Goal: Task Accomplishment & Management: Use online tool/utility

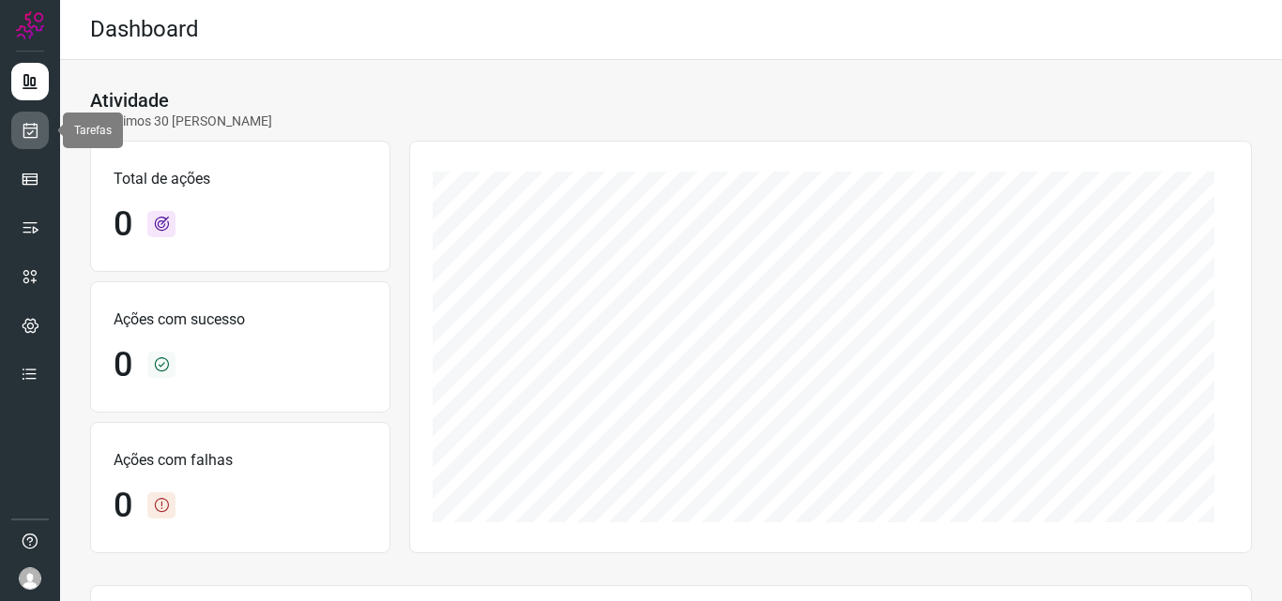
click at [29, 132] on icon at bounding box center [31, 130] width 20 height 19
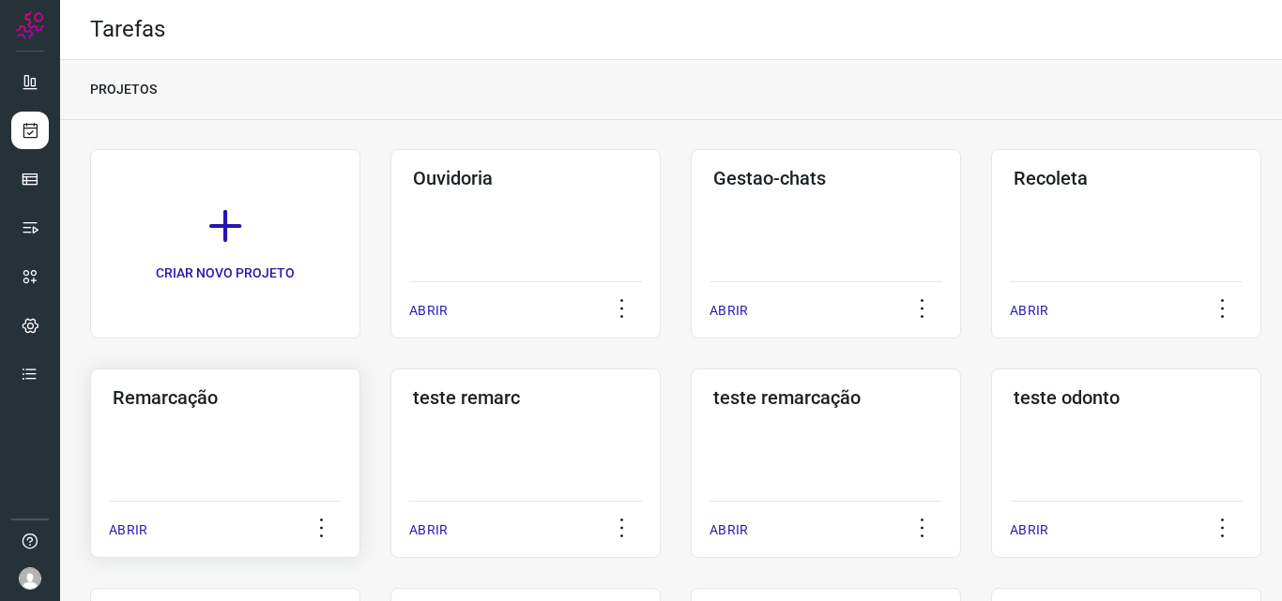
click at [390, 433] on div "Remarcação ABRIR" at bounding box center [525, 464] width 270 height 190
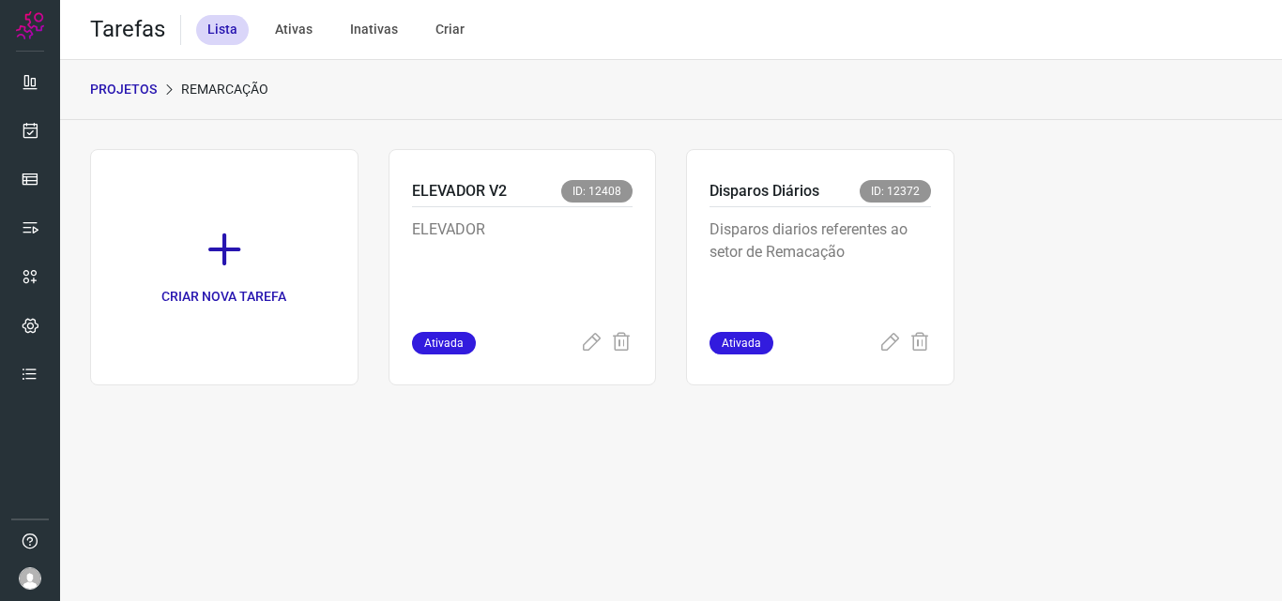
click at [910, 217] on div "Disparos diarios referentes ao setor de Remacação" at bounding box center [819, 269] width 221 height 125
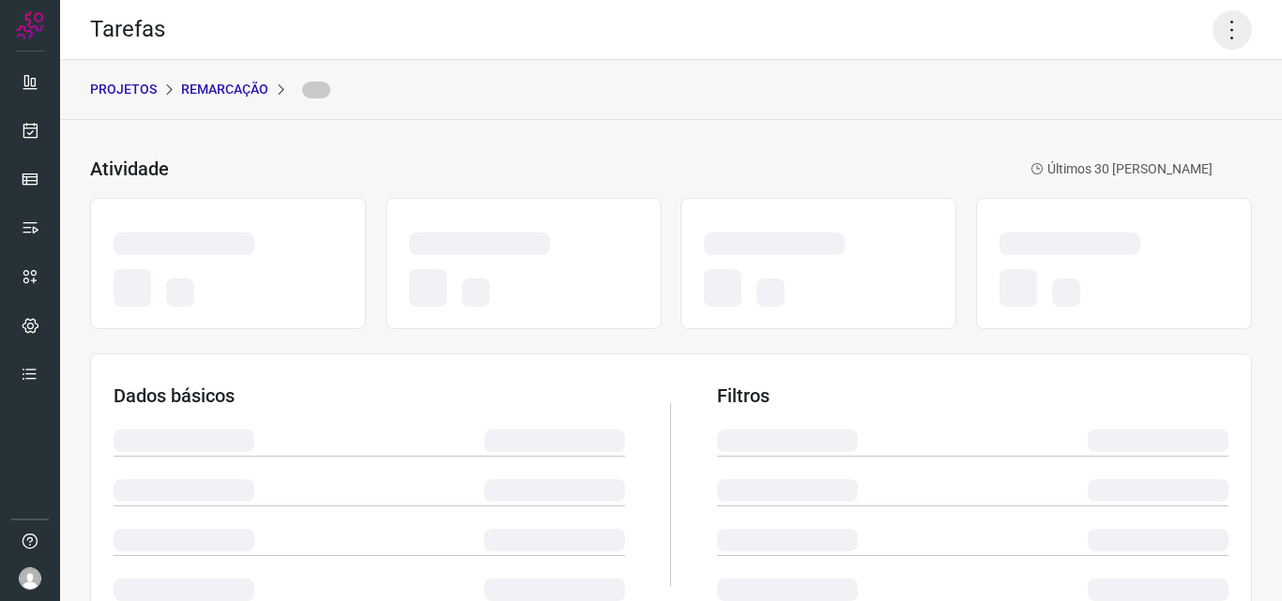
click at [1217, 18] on icon at bounding box center [1231, 29] width 39 height 39
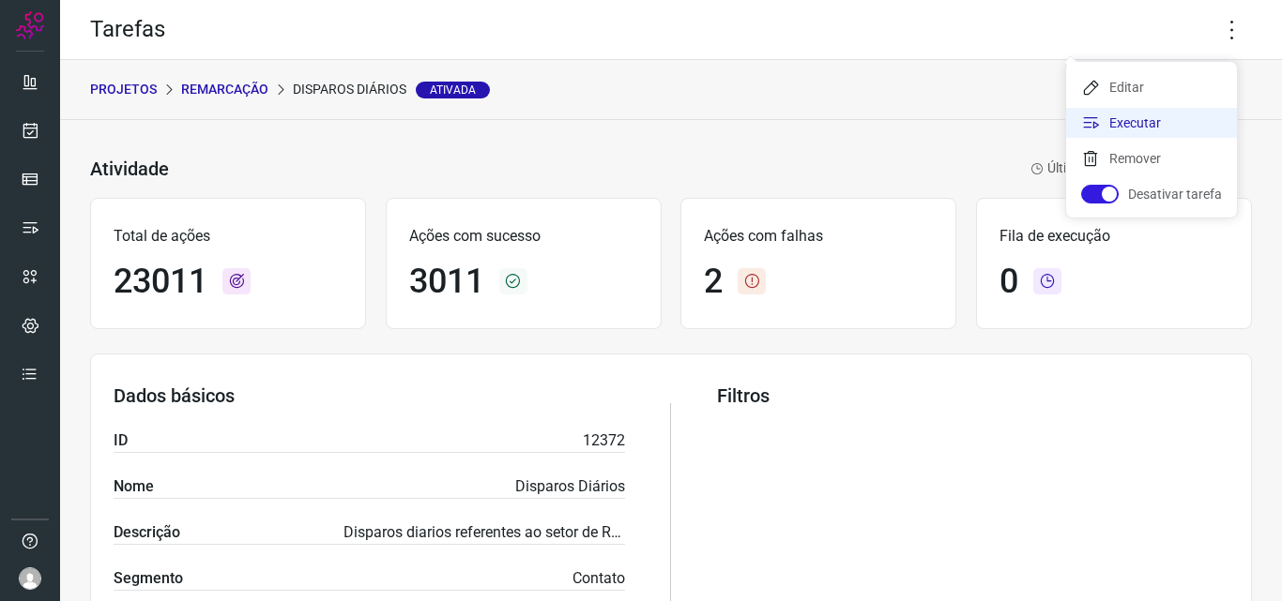
click at [1158, 114] on li "Executar" at bounding box center [1151, 123] width 171 height 30
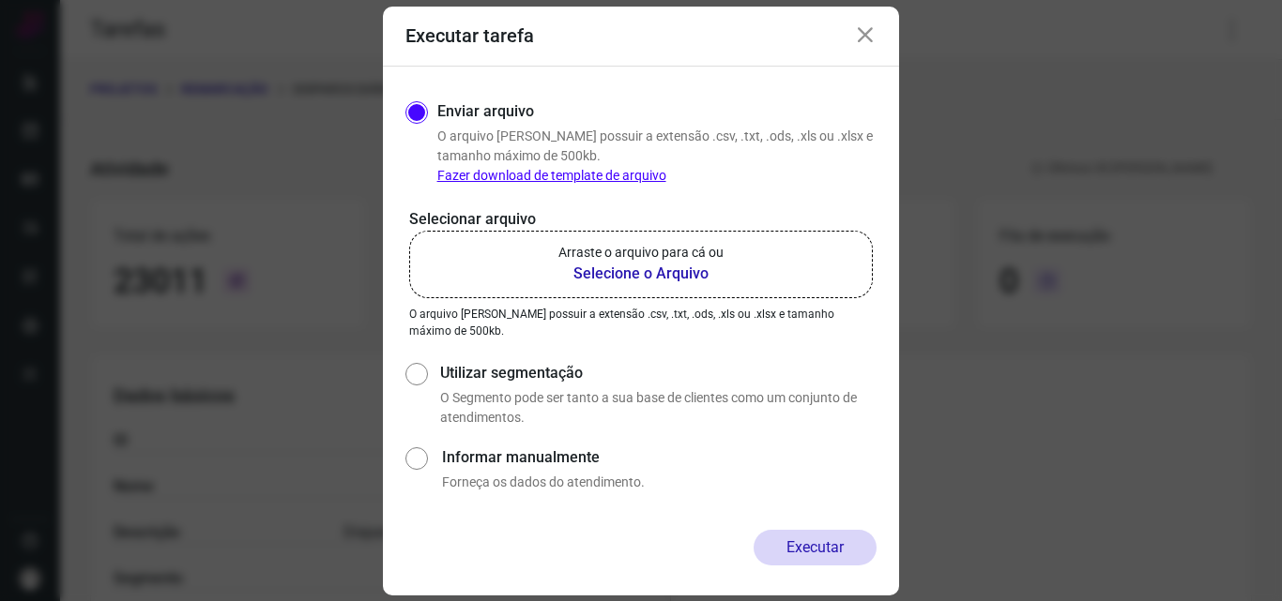
click at [762, 235] on label "Arraste o arquivo para cá ou Selecione o Arquivo" at bounding box center [640, 265] width 463 height 68
click at [0, 0] on input "Arraste o arquivo para cá ou Selecione o Arquivo" at bounding box center [0, 0] width 0 height 0
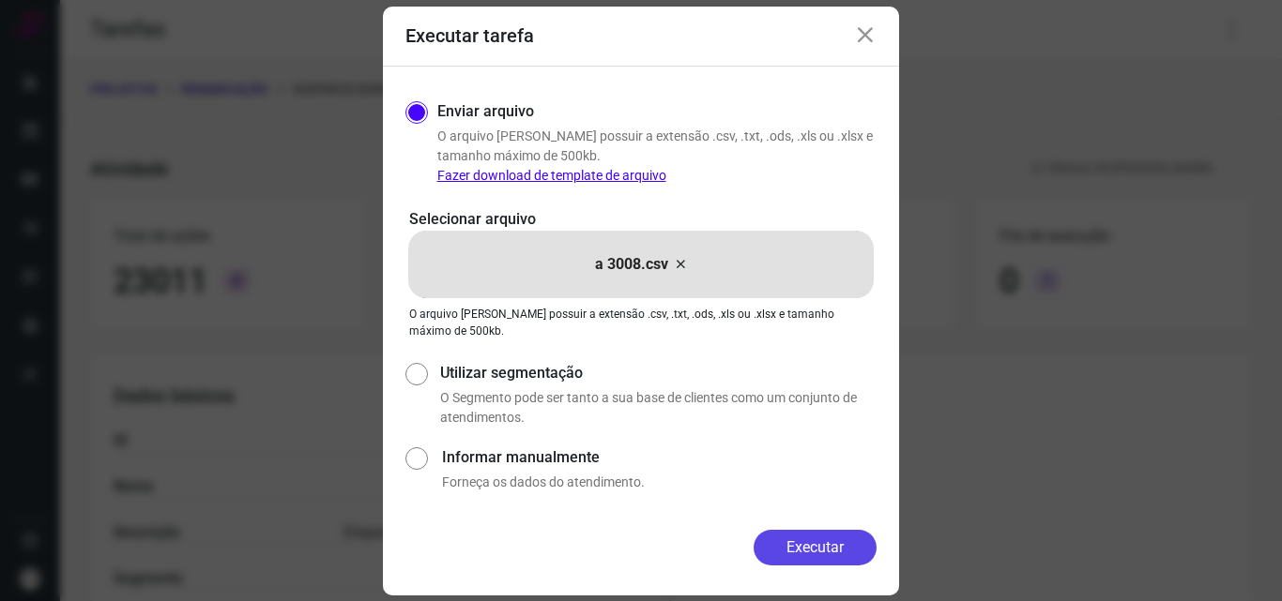
click at [827, 556] on button "Executar" at bounding box center [814, 548] width 123 height 36
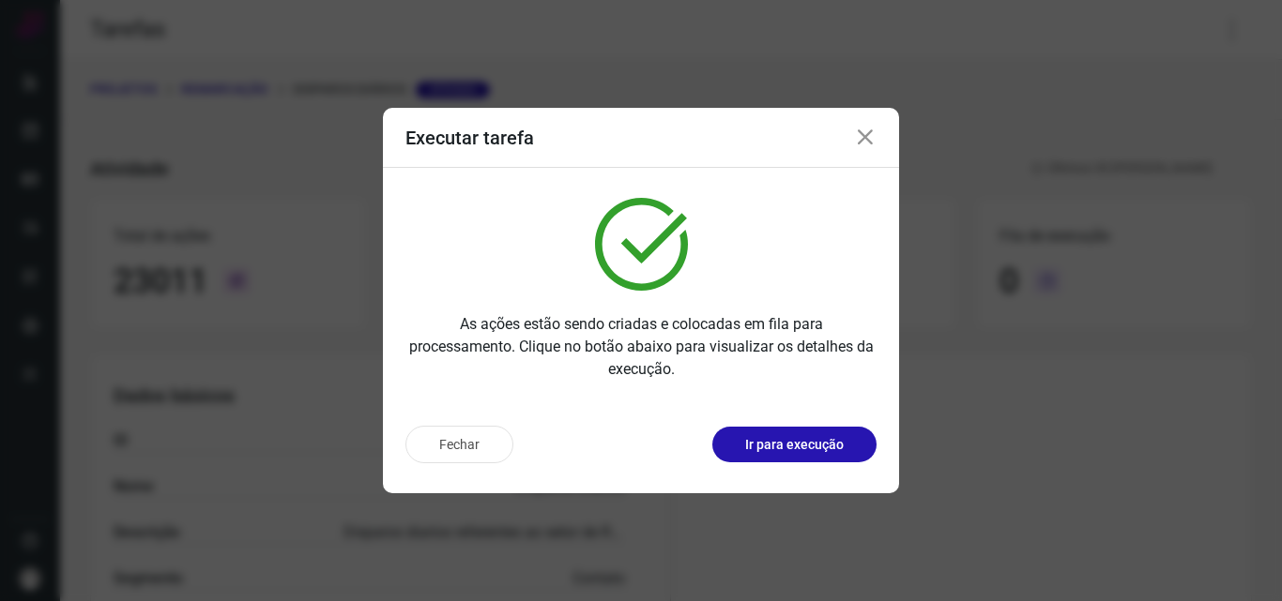
click at [836, 463] on div "Fechar Ir para execução" at bounding box center [641, 452] width 516 height 83
click at [836, 460] on button "Ir para execução" at bounding box center [794, 445] width 164 height 36
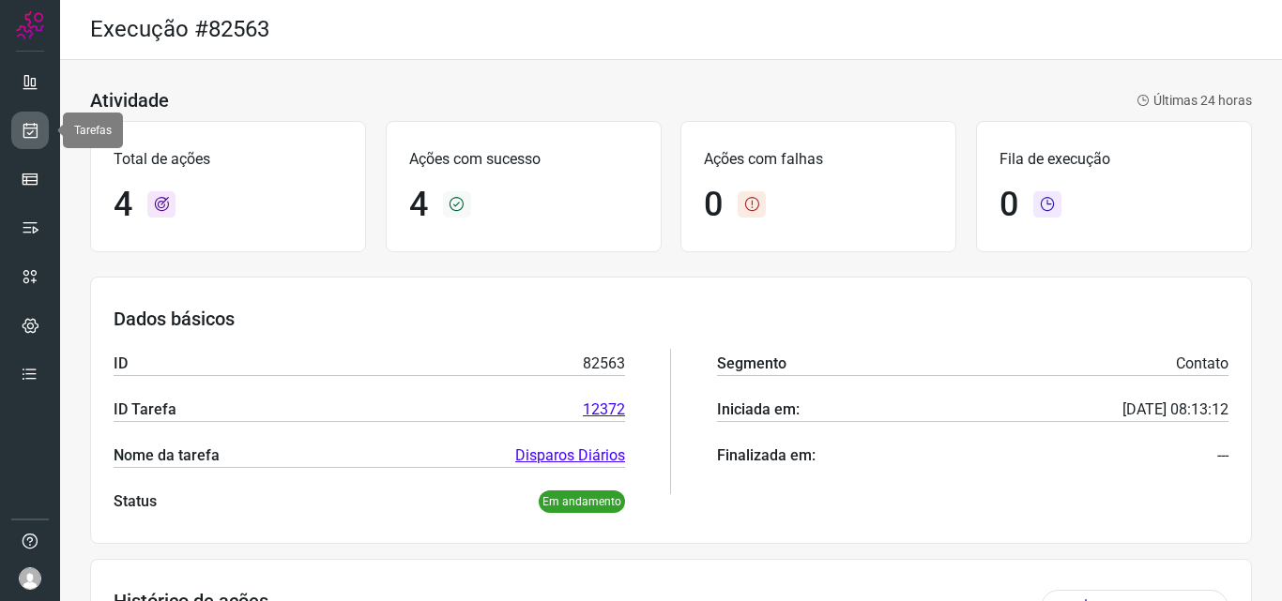
click at [40, 128] on link at bounding box center [30, 131] width 38 height 38
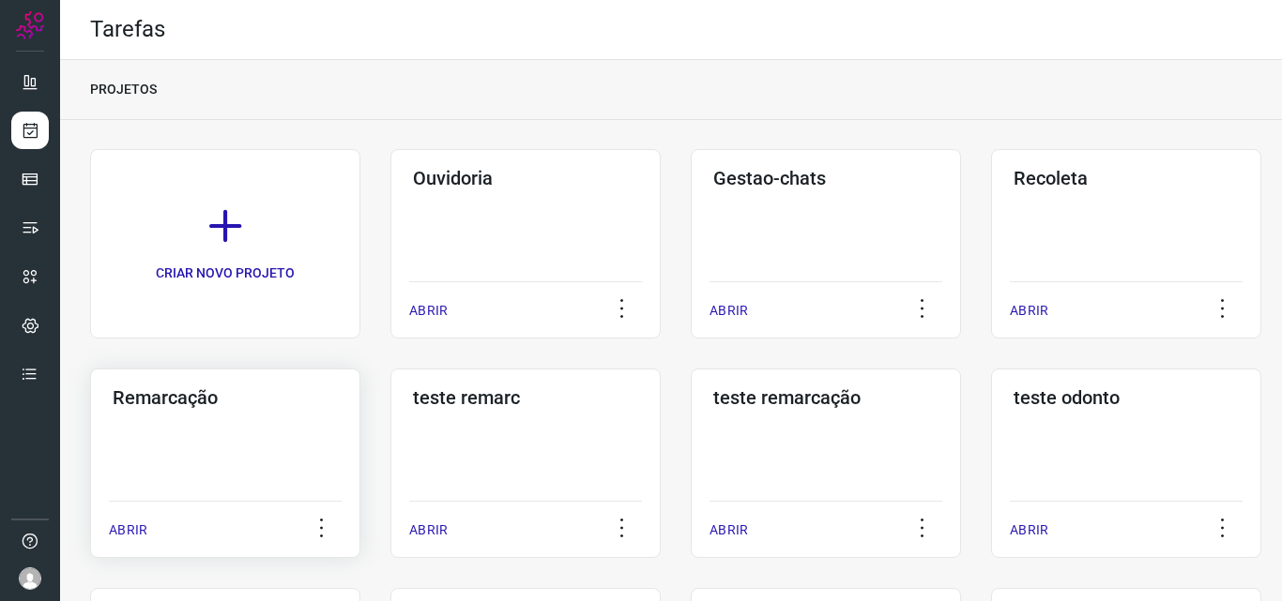
click at [390, 436] on div "Remarcação ABRIR" at bounding box center [525, 464] width 270 height 190
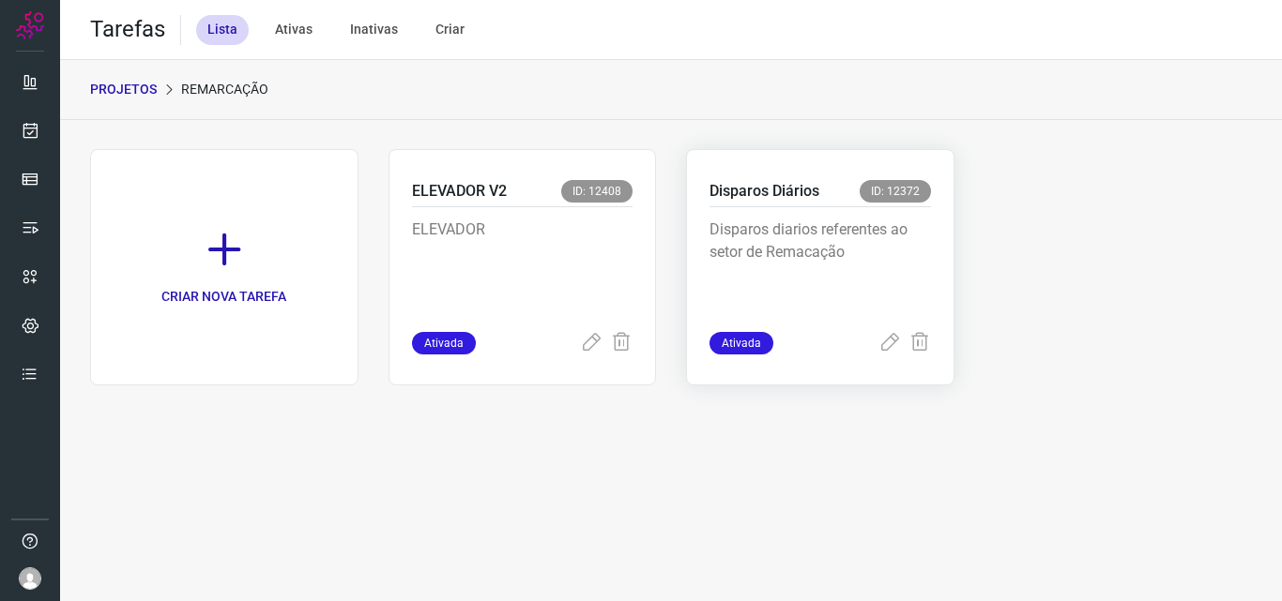
click at [849, 279] on p "Disparos diarios referentes ao setor de Remacação" at bounding box center [819, 266] width 221 height 94
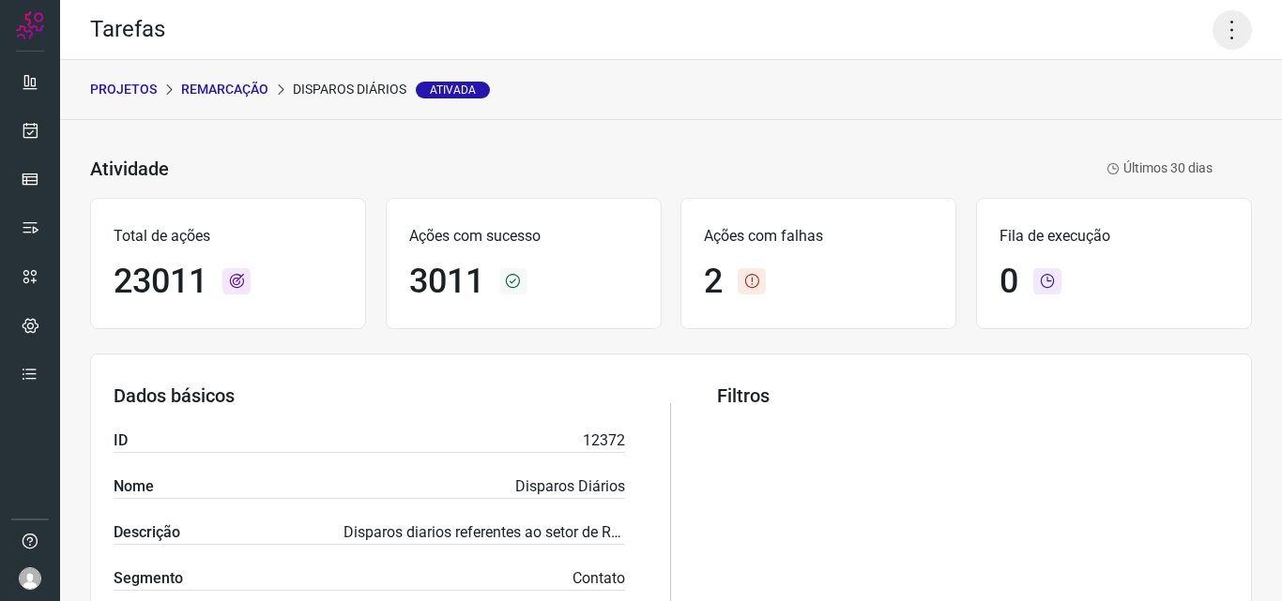
click at [1220, 32] on icon at bounding box center [1231, 29] width 39 height 39
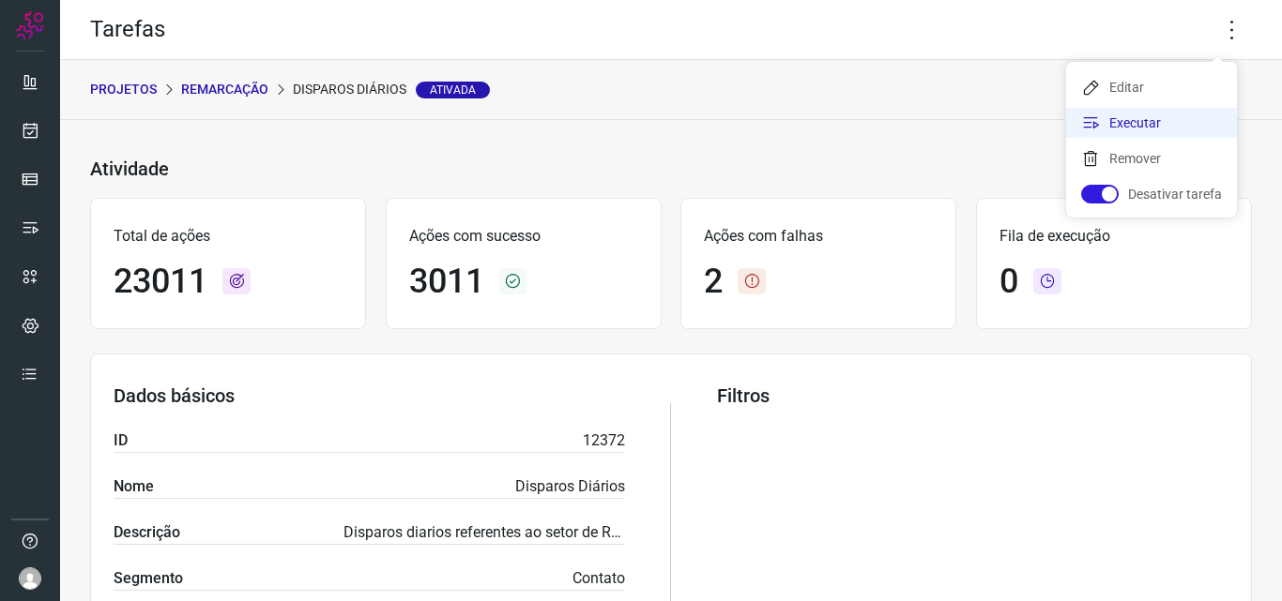
click at [1199, 119] on li "Executar" at bounding box center [1151, 123] width 171 height 30
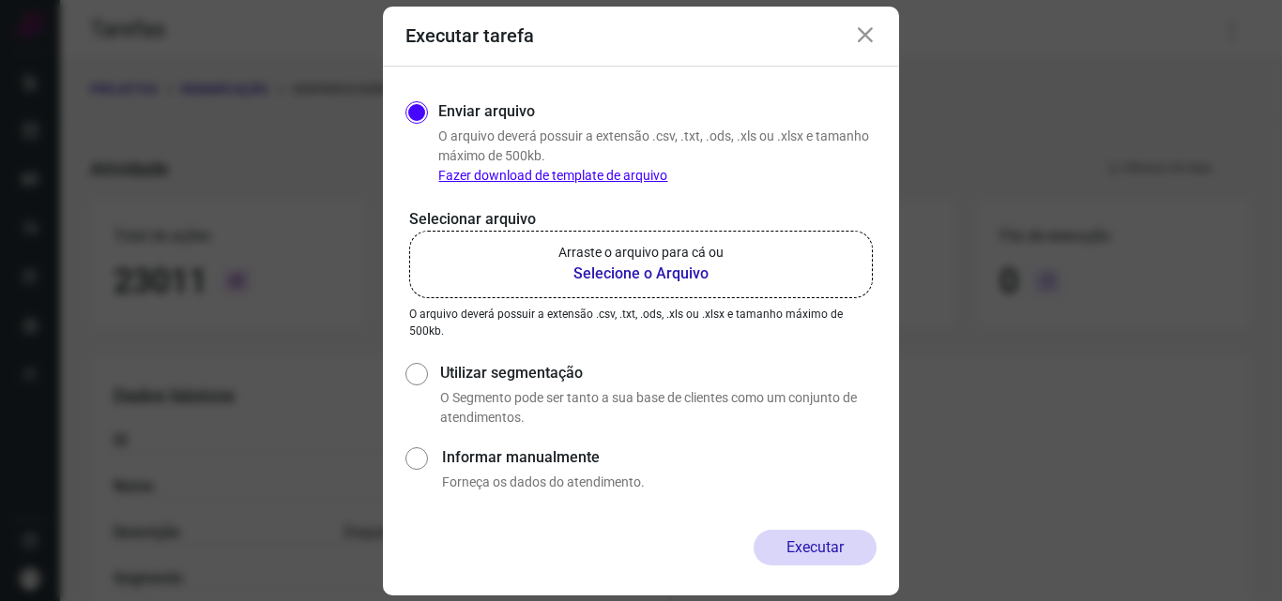
click at [657, 281] on b "Selecione o Arquivo" at bounding box center [640, 274] width 165 height 23
click at [0, 0] on input "Arraste o arquivo para cá ou Selecione o Arquivo" at bounding box center [0, 0] width 0 height 0
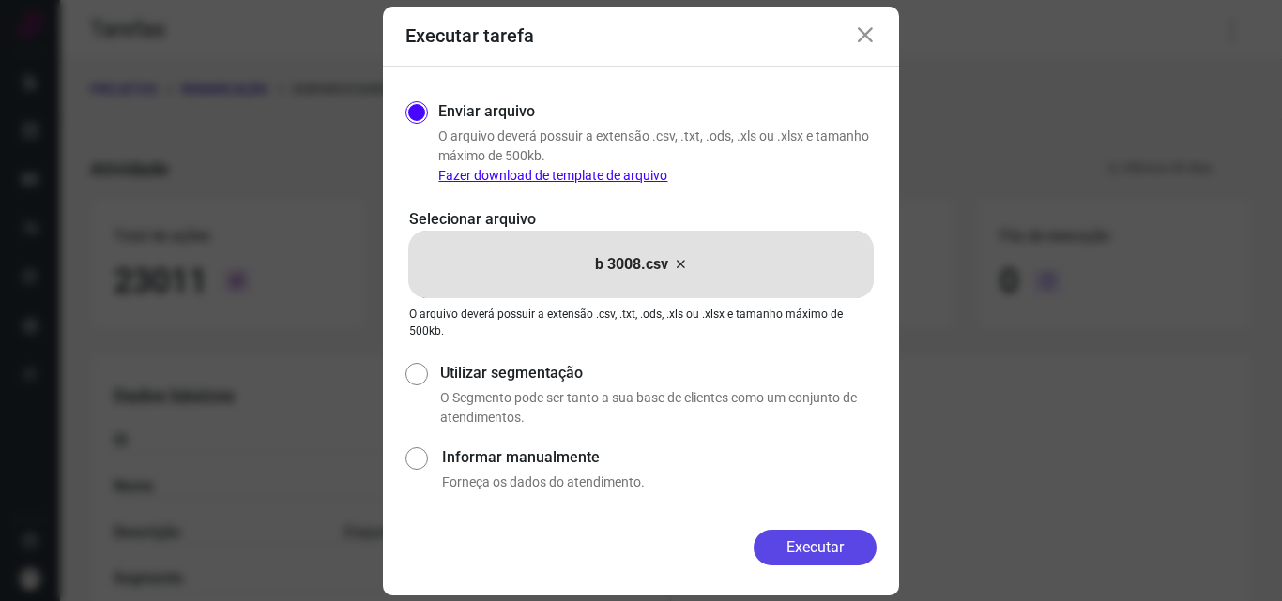
click at [796, 552] on button "Executar" at bounding box center [814, 548] width 123 height 36
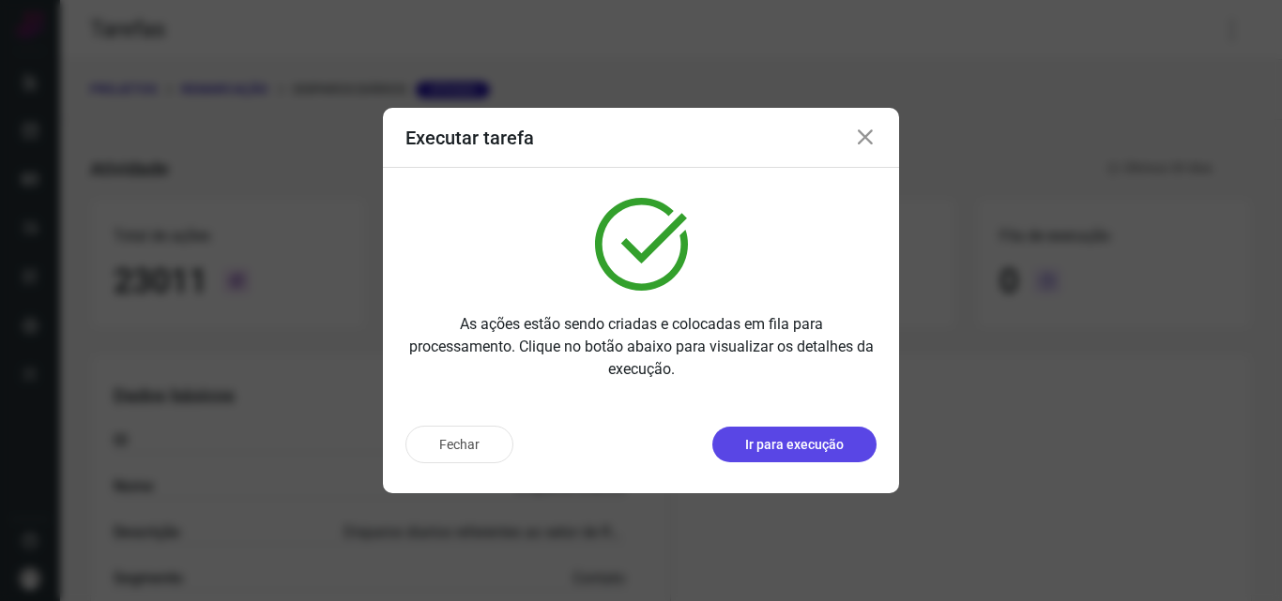
drag, startPoint x: 790, startPoint y: 421, endPoint x: 786, endPoint y: 437, distance: 16.4
click at [790, 422] on div "Fechar Ir para execução" at bounding box center [641, 452] width 516 height 83
click at [785, 442] on p "Ir para execução" at bounding box center [794, 445] width 99 height 20
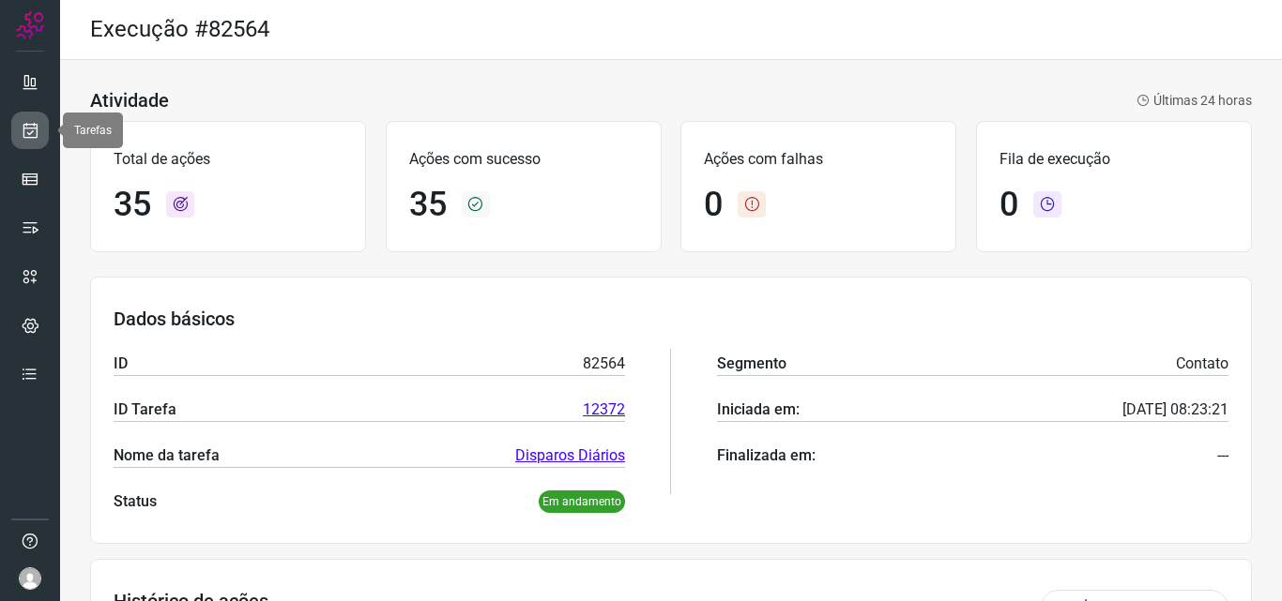
click at [25, 129] on icon at bounding box center [31, 130] width 20 height 19
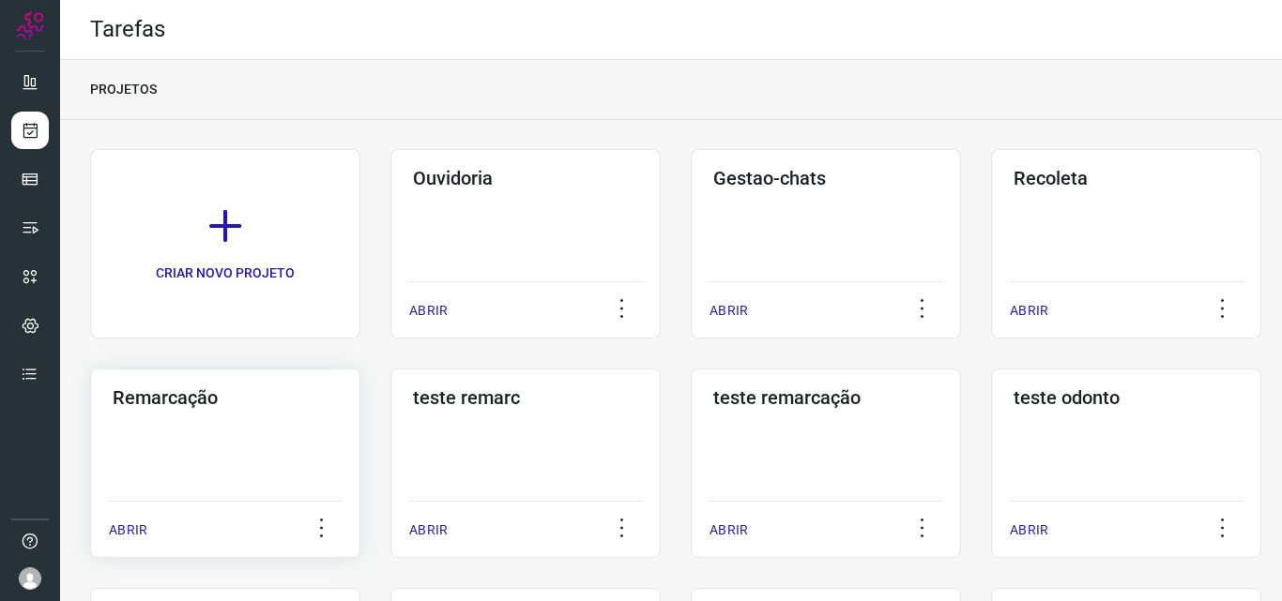
click at [390, 456] on div "Remarcação ABRIR" at bounding box center [525, 464] width 270 height 190
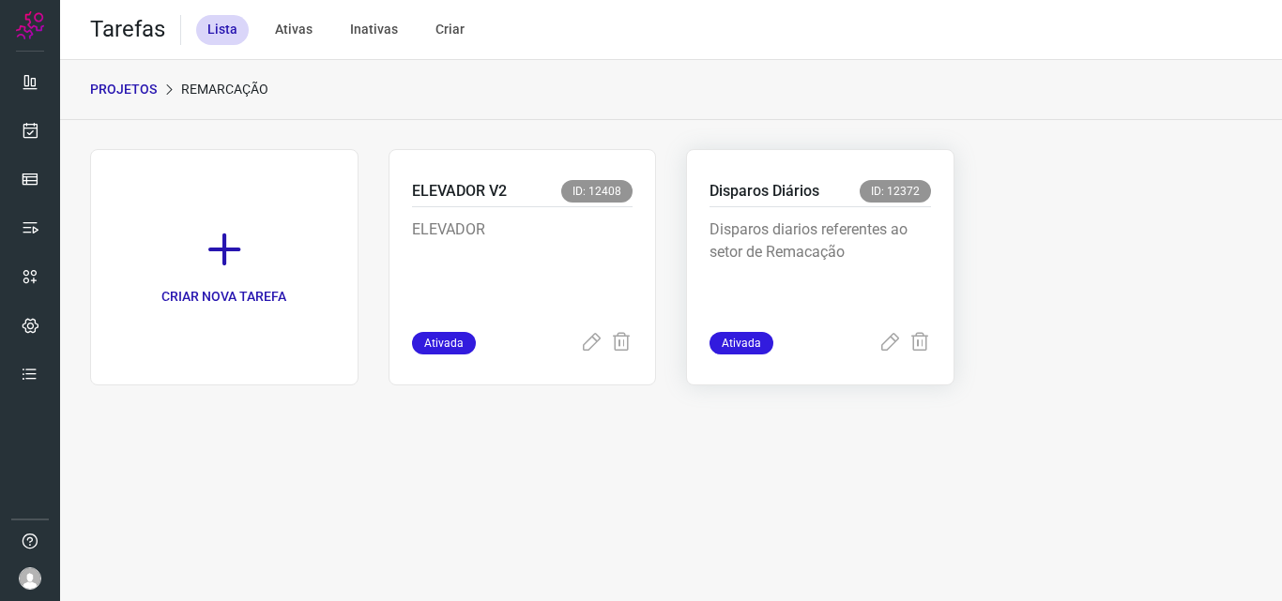
click at [839, 249] on p "Disparos diarios referentes ao setor de Remacação" at bounding box center [819, 266] width 221 height 94
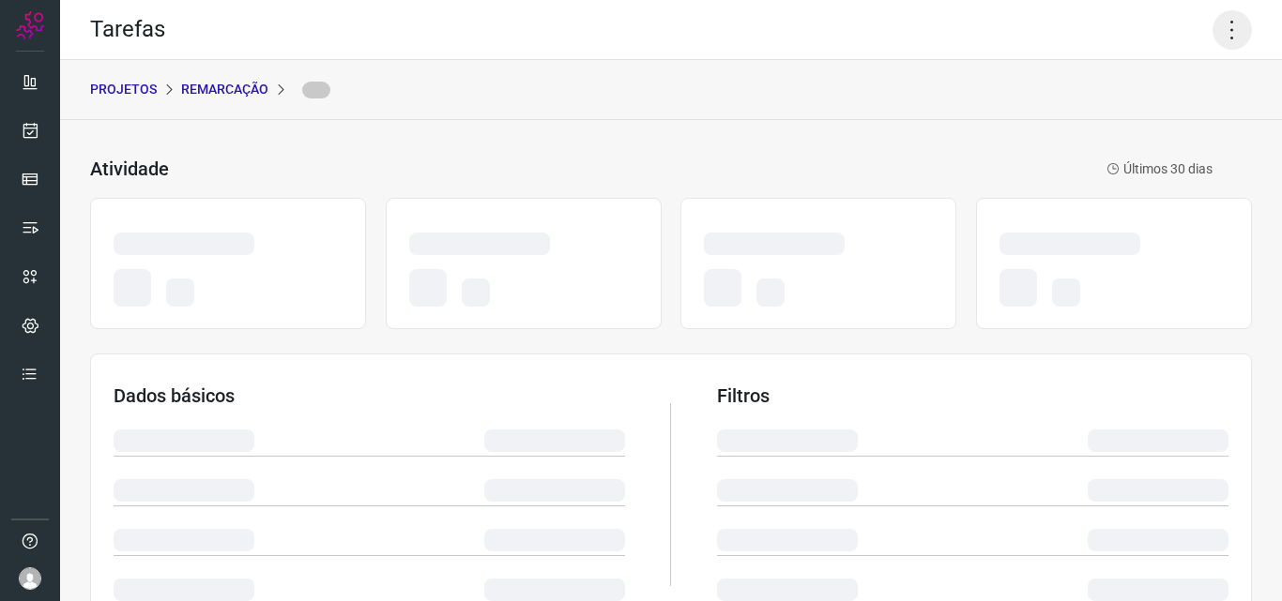
click at [1218, 22] on icon at bounding box center [1231, 29] width 39 height 39
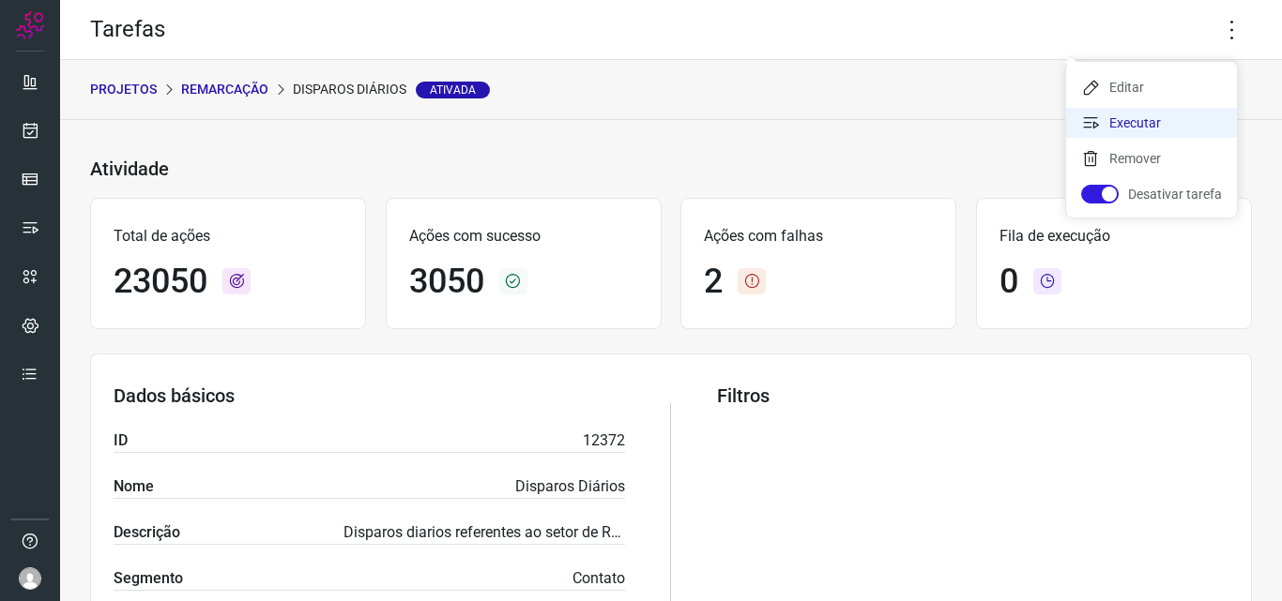
drag, startPoint x: 1152, startPoint y: 121, endPoint x: 1028, endPoint y: 188, distance: 140.6
click at [1152, 122] on li "Executar" at bounding box center [1151, 123] width 171 height 30
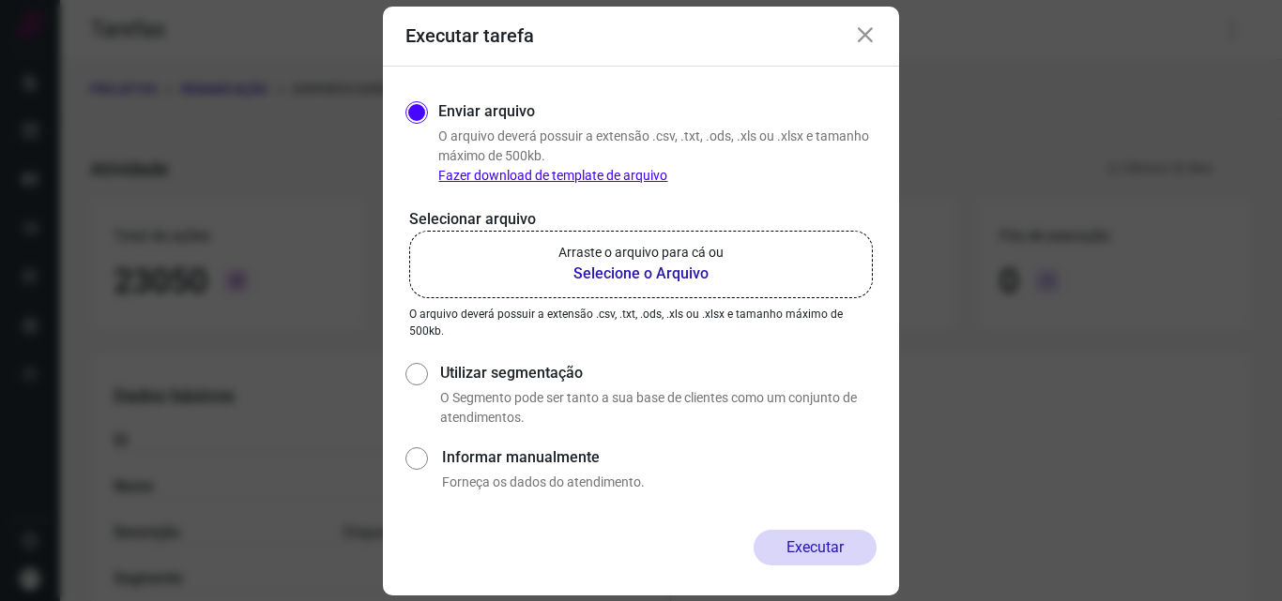
click at [709, 254] on p "Arraste o arquivo para cá ou" at bounding box center [640, 253] width 165 height 20
click at [0, 0] on input "Arraste o arquivo para cá ou Selecione o Arquivo" at bounding box center [0, 0] width 0 height 0
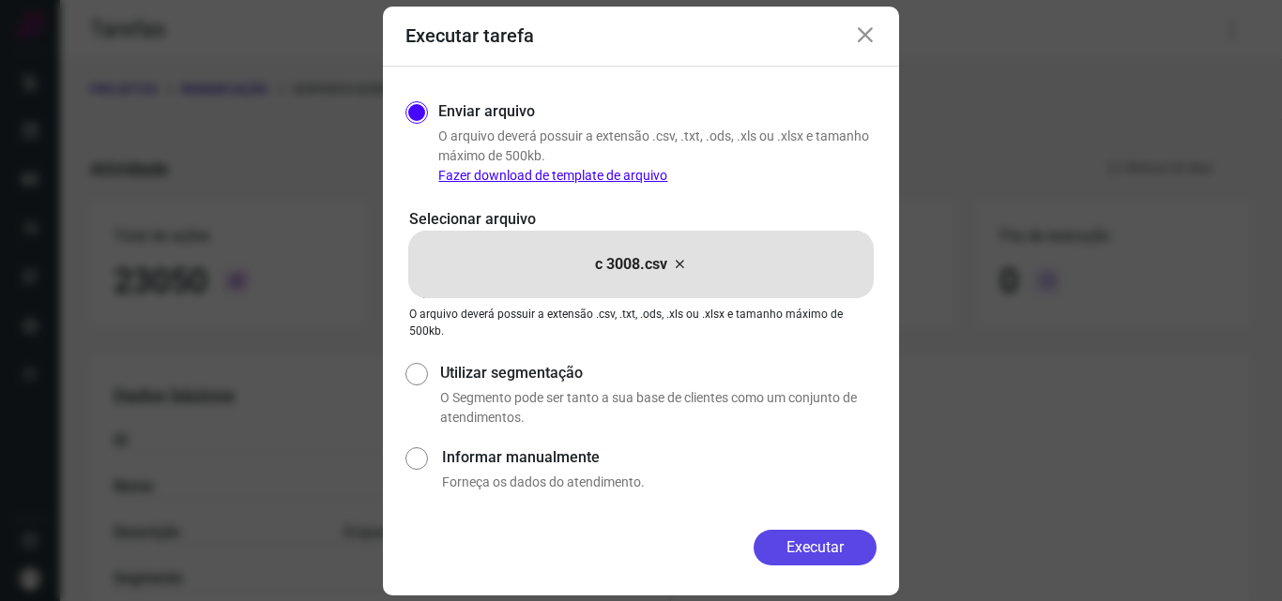
click at [801, 545] on button "Executar" at bounding box center [814, 548] width 123 height 36
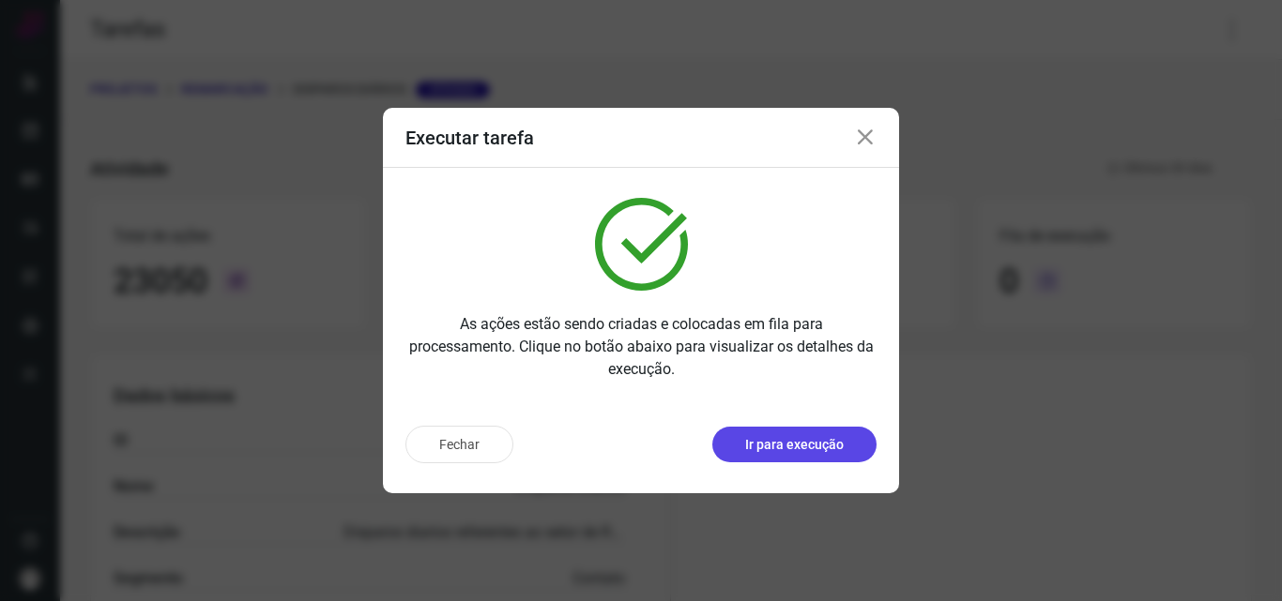
click at [801, 450] on p "Ir para execução" at bounding box center [794, 445] width 99 height 20
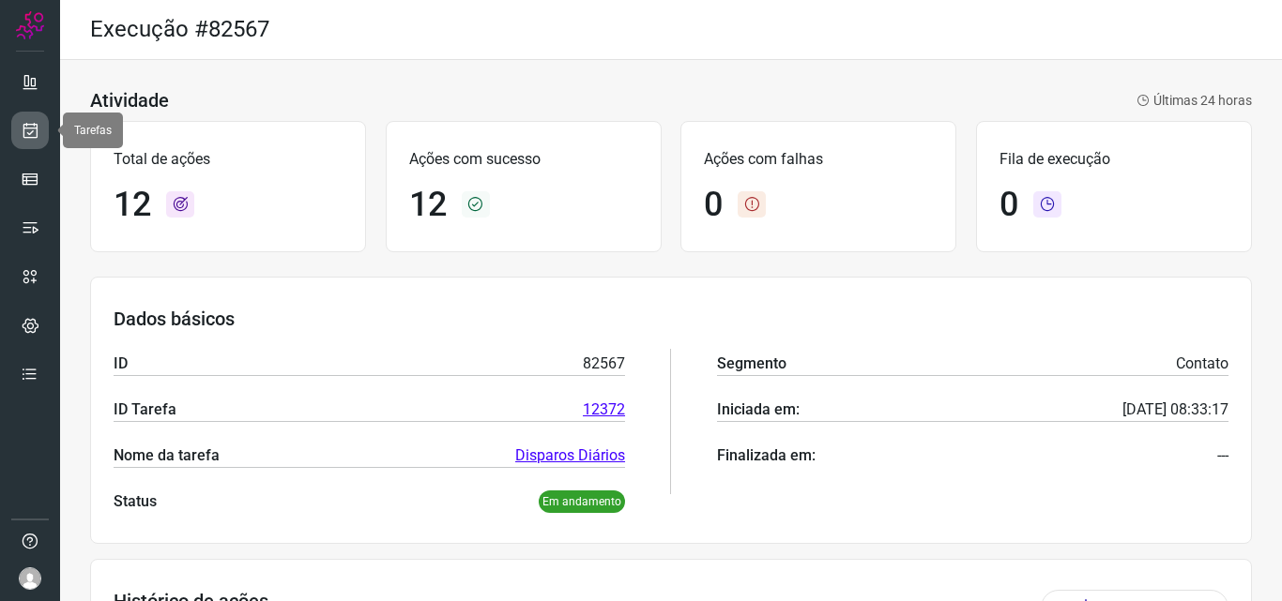
click at [21, 130] on icon at bounding box center [31, 130] width 20 height 19
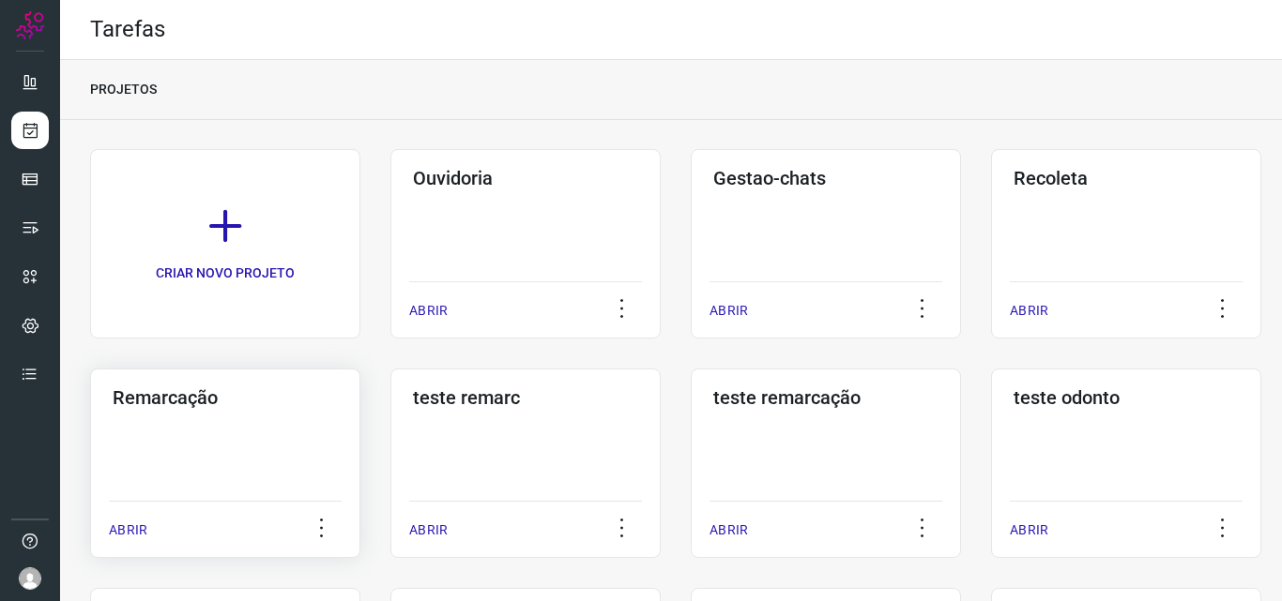
click at [390, 448] on div "Remarcação ABRIR" at bounding box center [525, 464] width 270 height 190
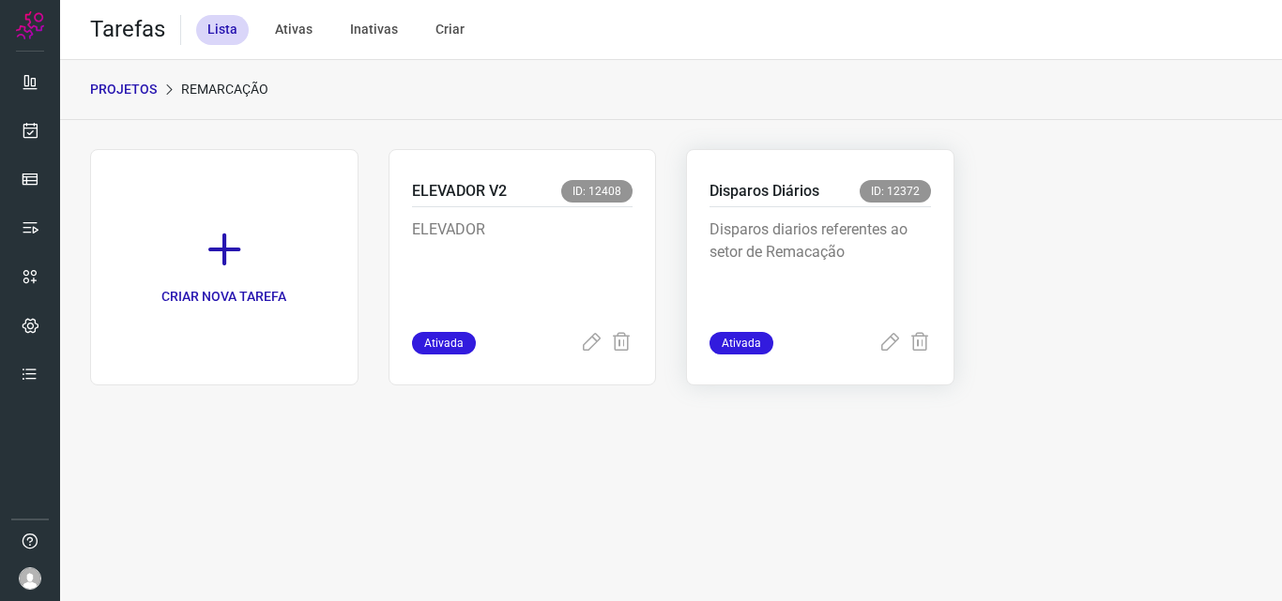
click at [859, 234] on p "Disparos diarios referentes ao setor de Remacação" at bounding box center [819, 266] width 221 height 94
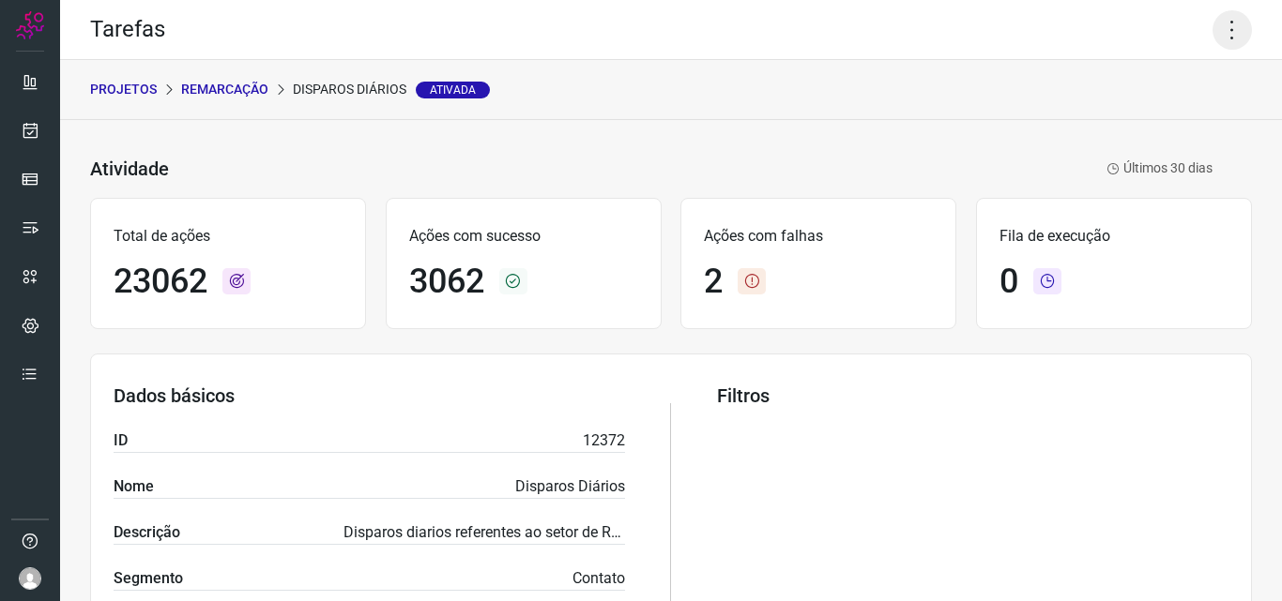
click at [1225, 20] on icon at bounding box center [1231, 29] width 39 height 39
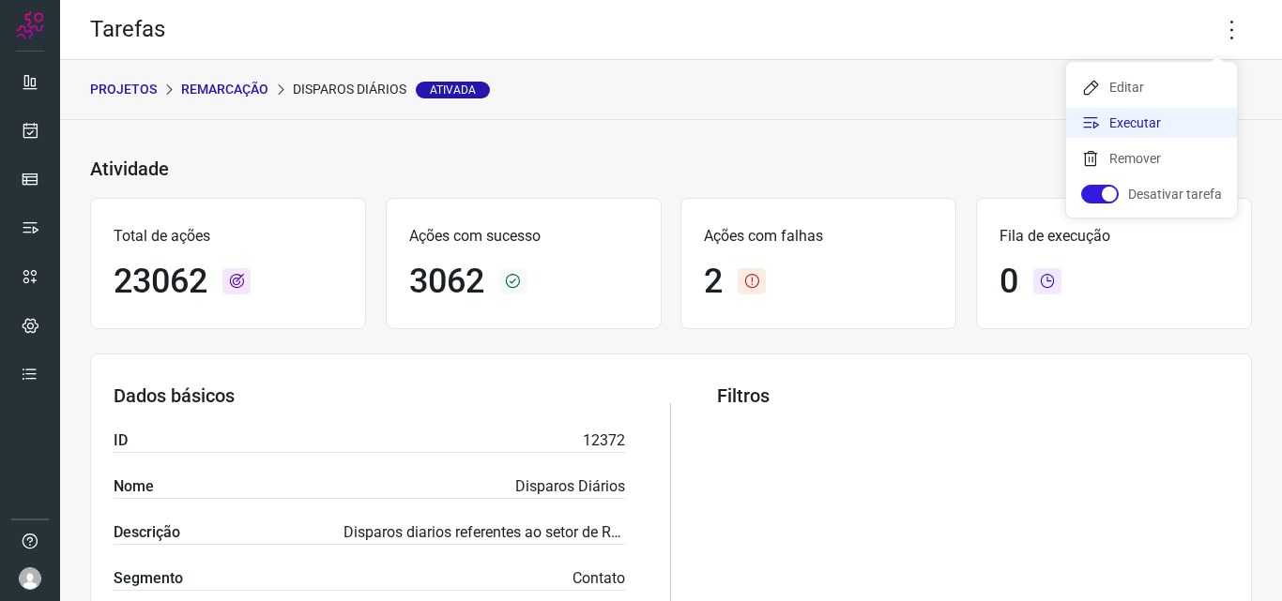
click at [1132, 130] on li "Executar" at bounding box center [1151, 123] width 171 height 30
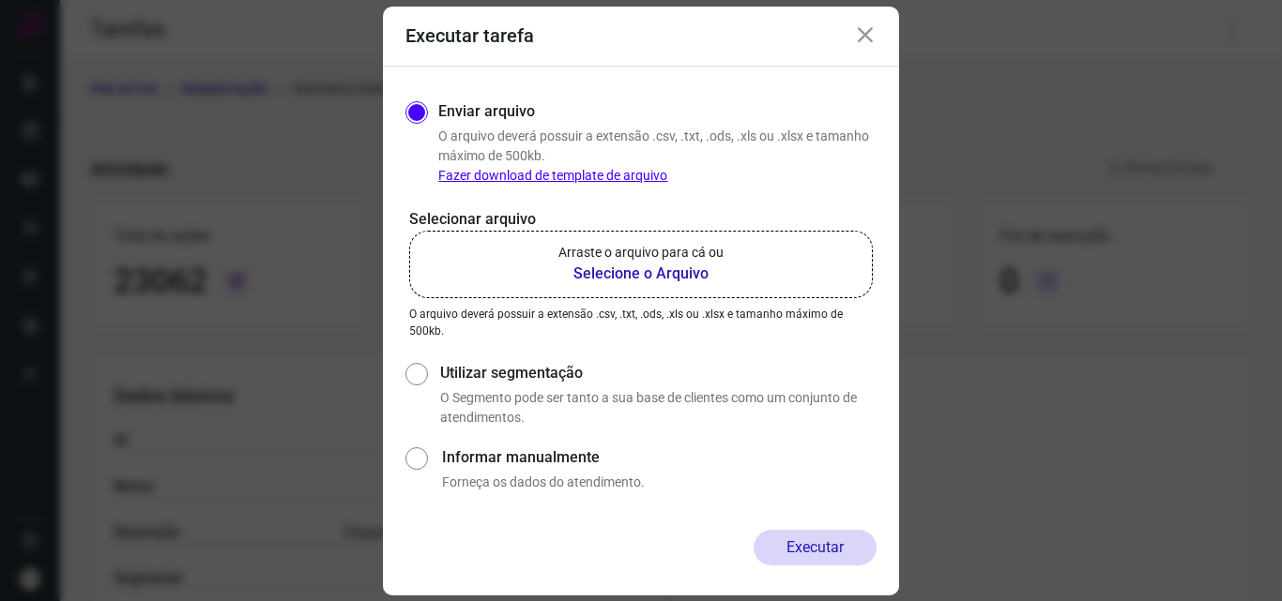
click at [613, 272] on b "Selecione o Arquivo" at bounding box center [640, 274] width 165 height 23
click at [0, 0] on input "Arraste o arquivo para cá ou Selecione o Arquivo" at bounding box center [0, 0] width 0 height 0
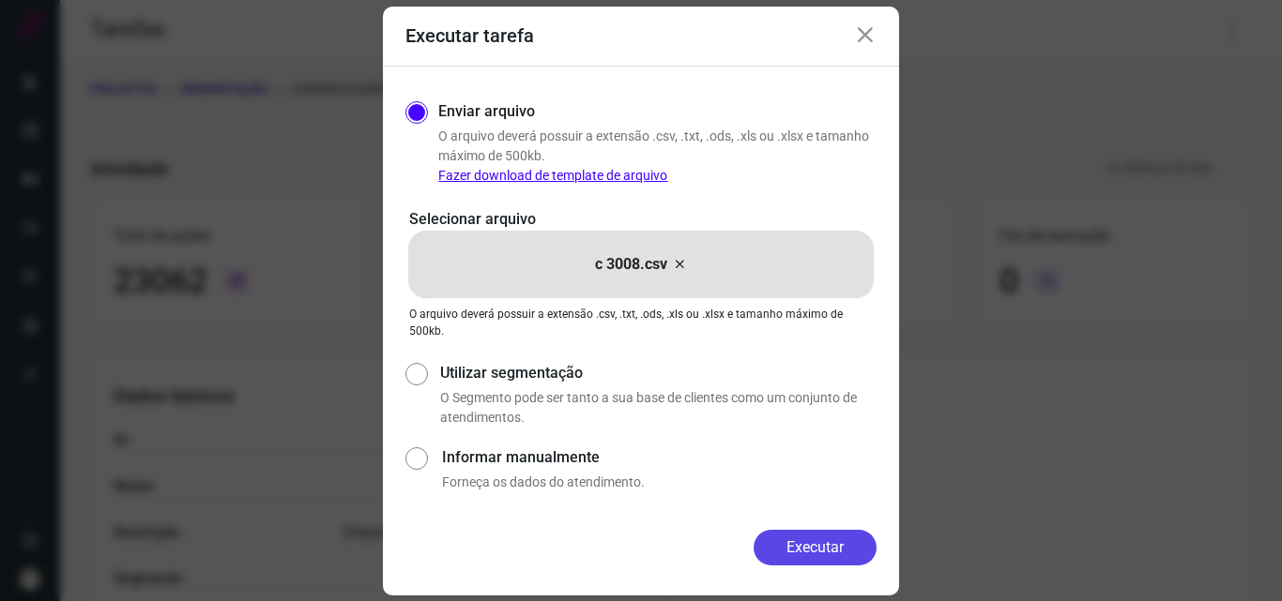
click at [813, 562] on button "Executar" at bounding box center [814, 548] width 123 height 36
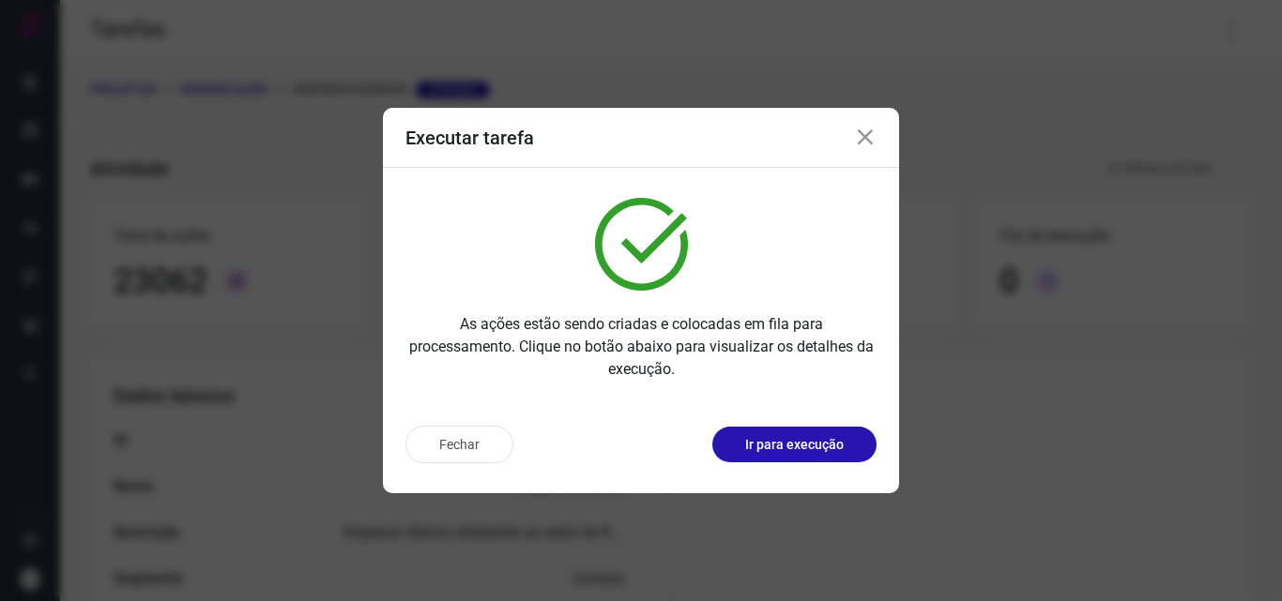
click at [833, 439] on p "Ir para execução" at bounding box center [794, 445] width 99 height 20
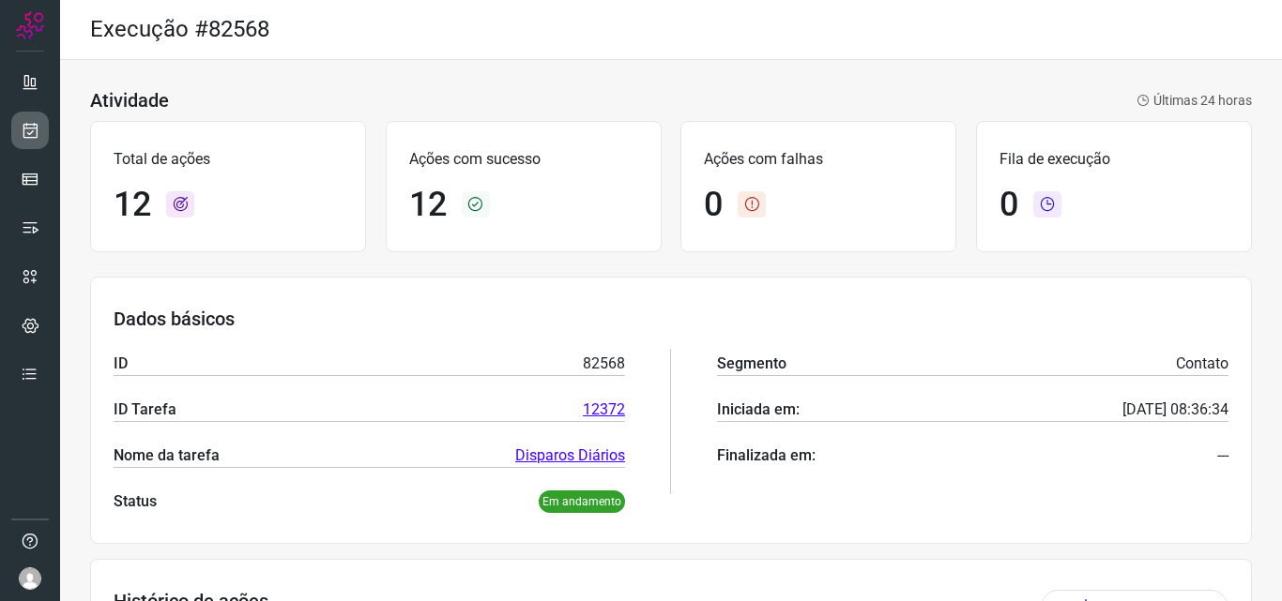
click at [32, 130] on icon at bounding box center [31, 130] width 20 height 19
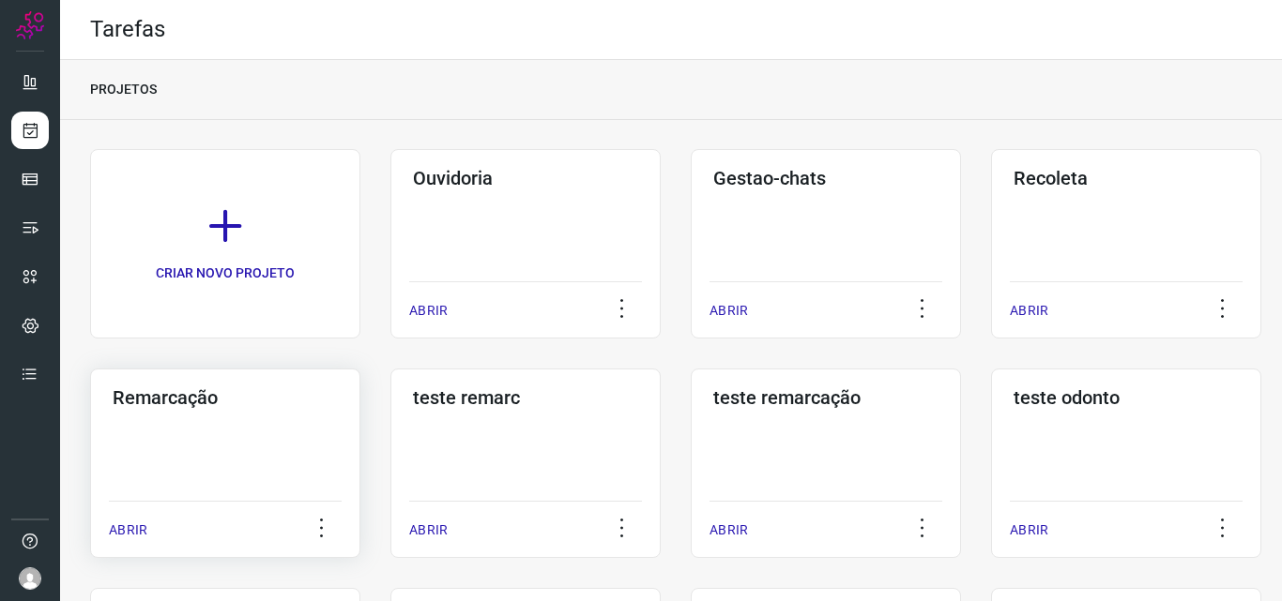
click at [390, 411] on div "Remarcação ABRIR" at bounding box center [525, 464] width 270 height 190
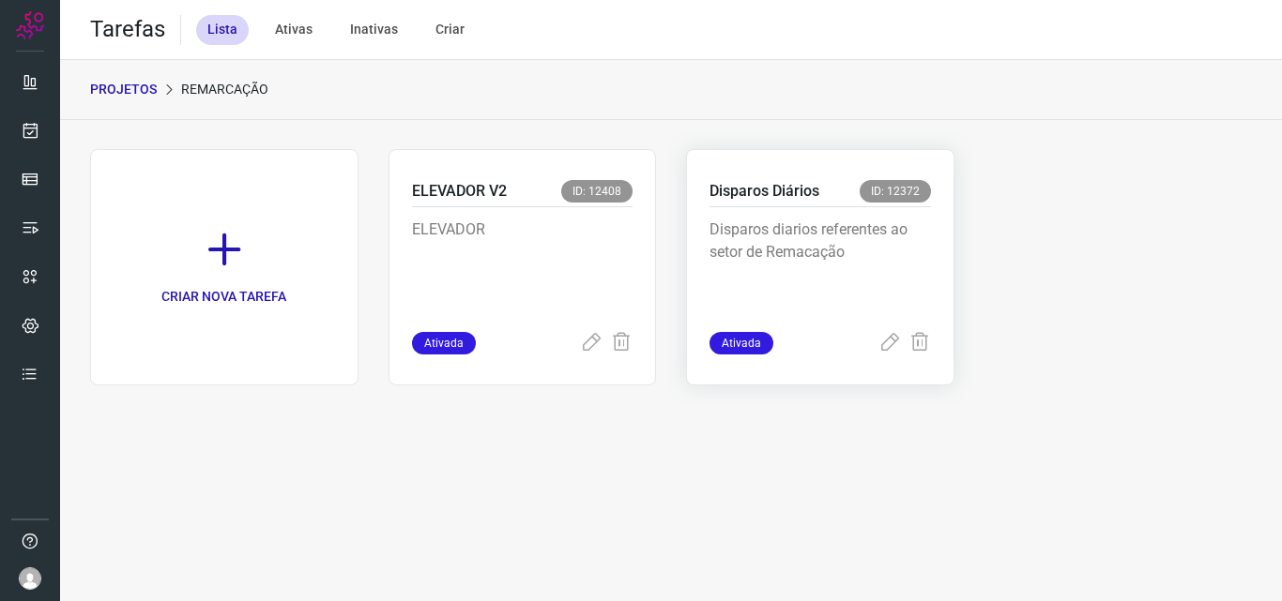
click at [903, 229] on p "Disparos diarios referentes ao setor de Remacação" at bounding box center [819, 266] width 221 height 94
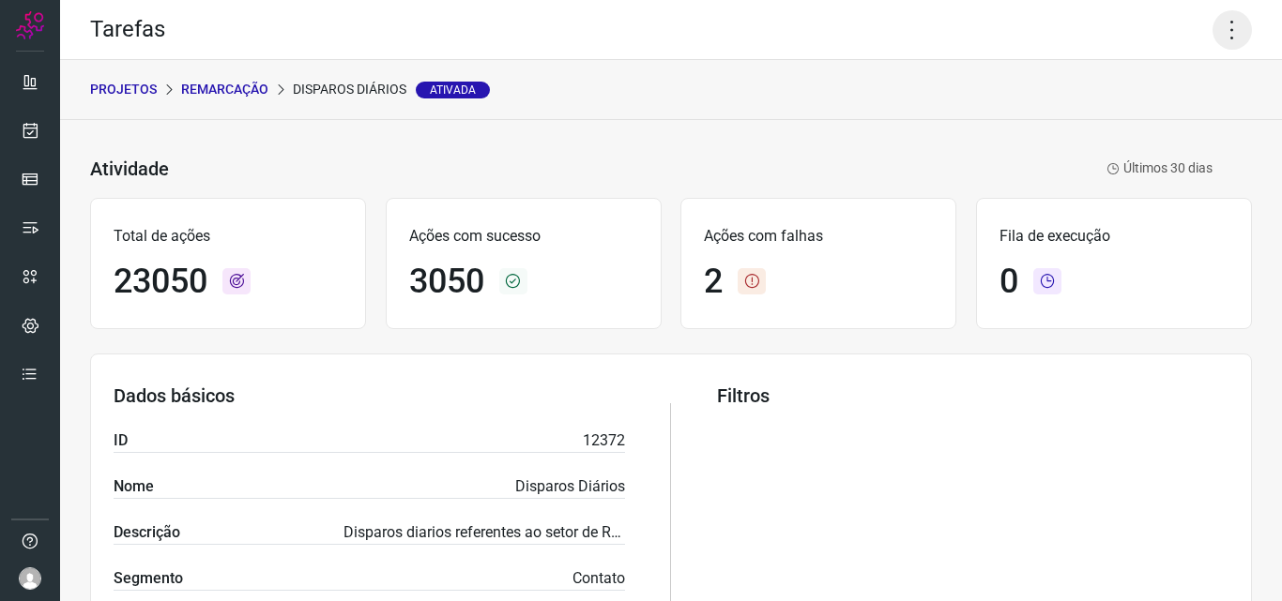
click at [1215, 35] on icon at bounding box center [1231, 29] width 39 height 39
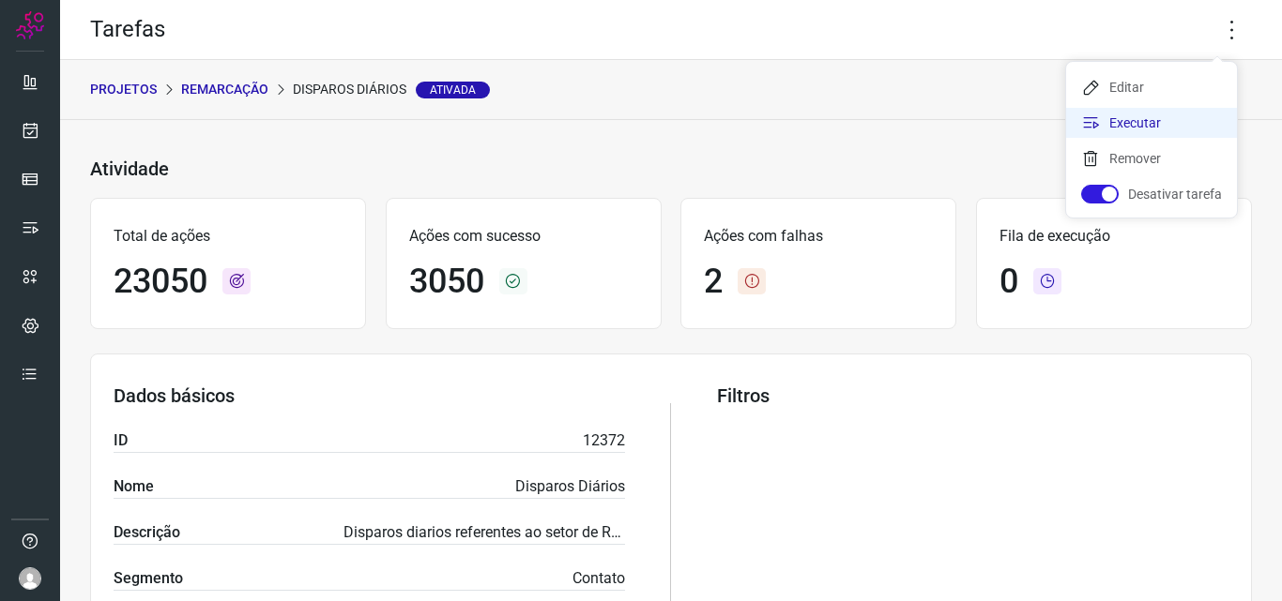
click at [1165, 113] on li "Executar" at bounding box center [1151, 123] width 171 height 30
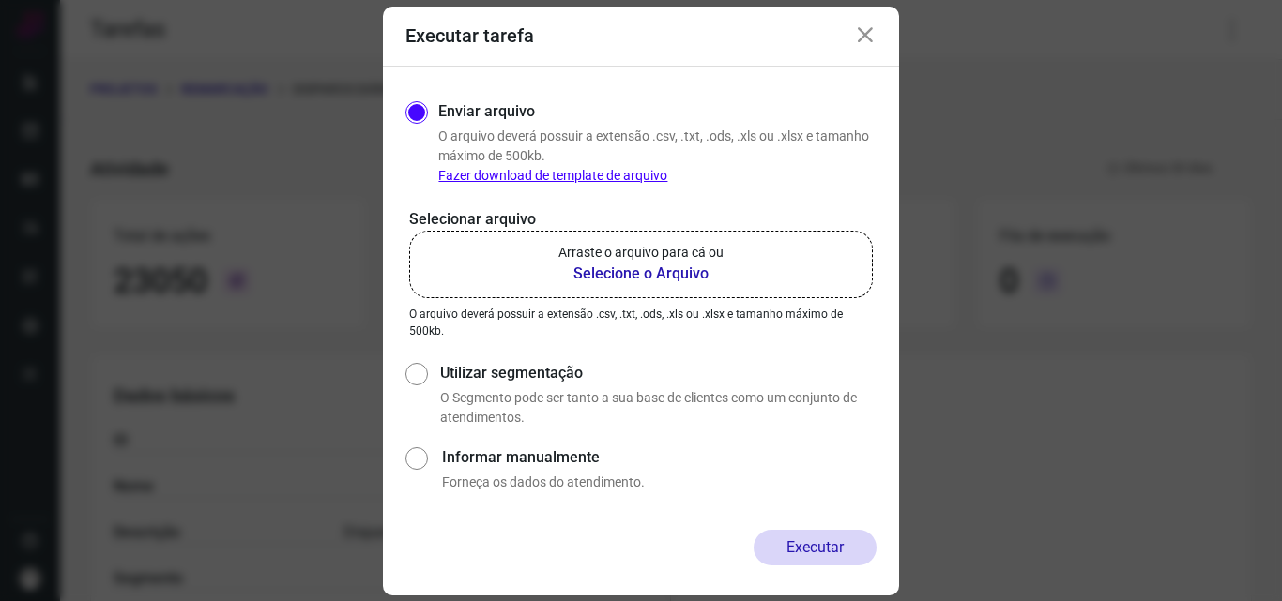
click at [633, 258] on p "Arraste o arquivo para cá ou" at bounding box center [640, 253] width 165 height 20
click at [0, 0] on input "Arraste o arquivo para cá ou Selecione o Arquivo" at bounding box center [0, 0] width 0 height 0
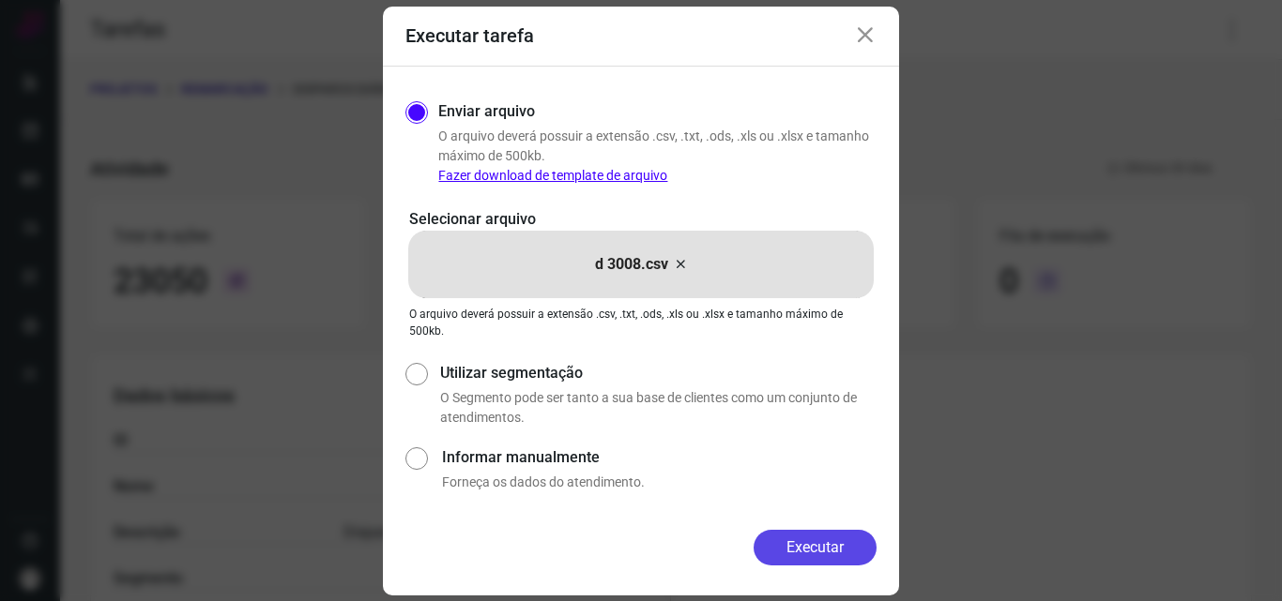
click at [837, 531] on button "Executar" at bounding box center [814, 548] width 123 height 36
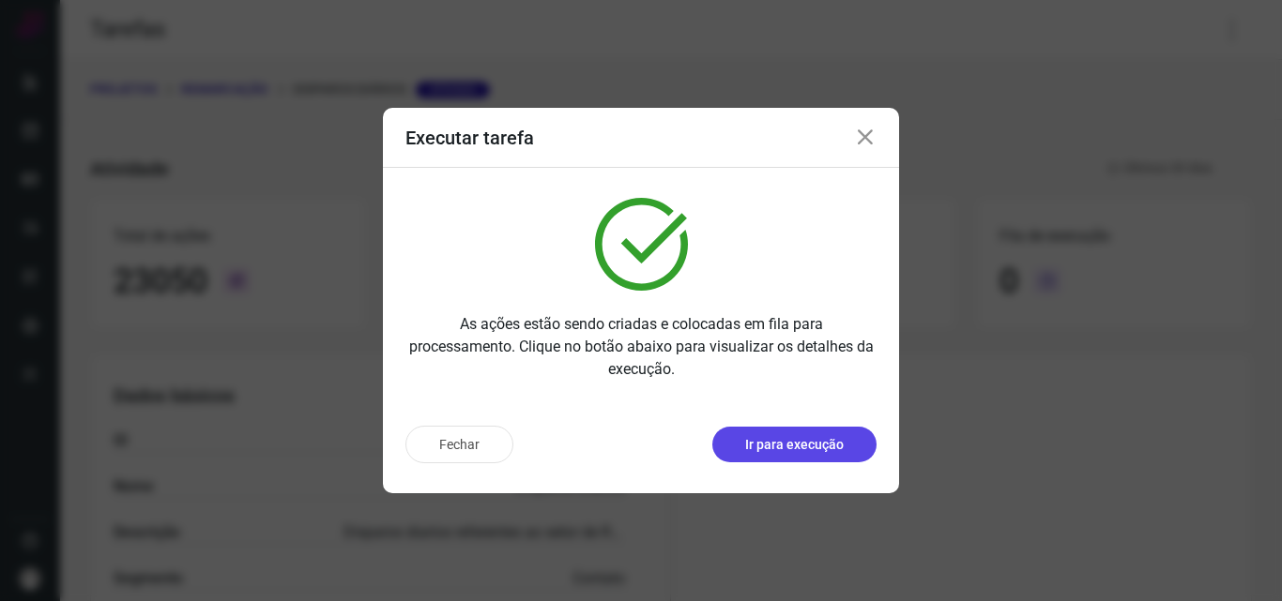
click at [821, 454] on p "Ir para execução" at bounding box center [794, 445] width 99 height 20
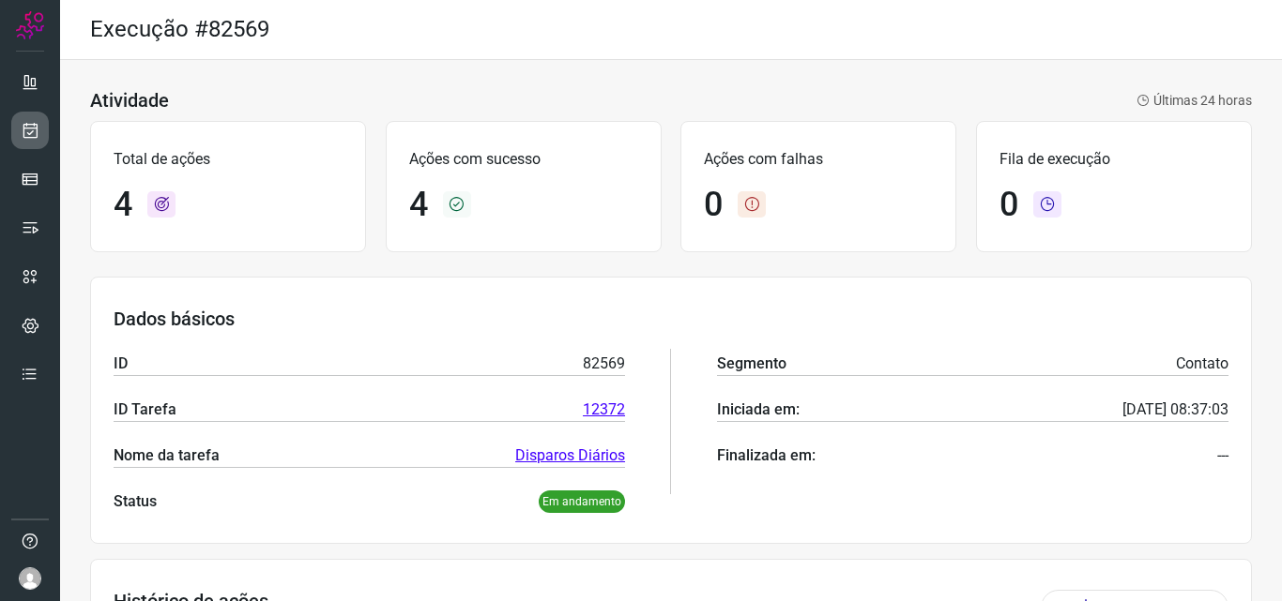
click at [28, 115] on link at bounding box center [30, 131] width 38 height 38
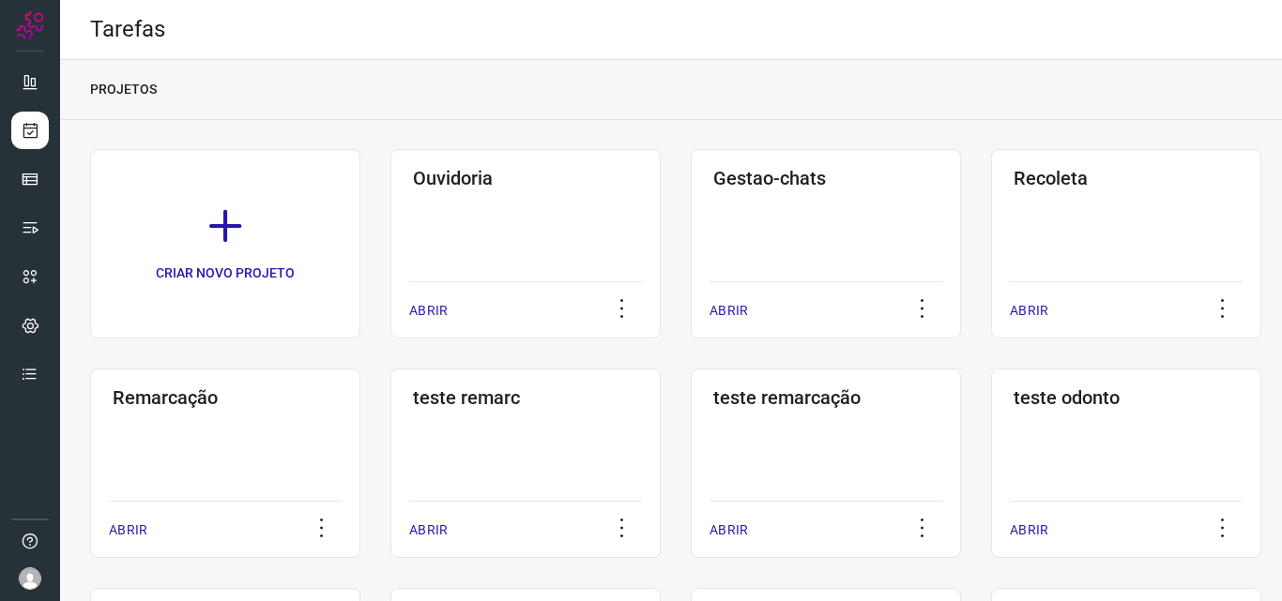
click at [390, 422] on div "Remarcação ABRIR" at bounding box center [525, 464] width 270 height 190
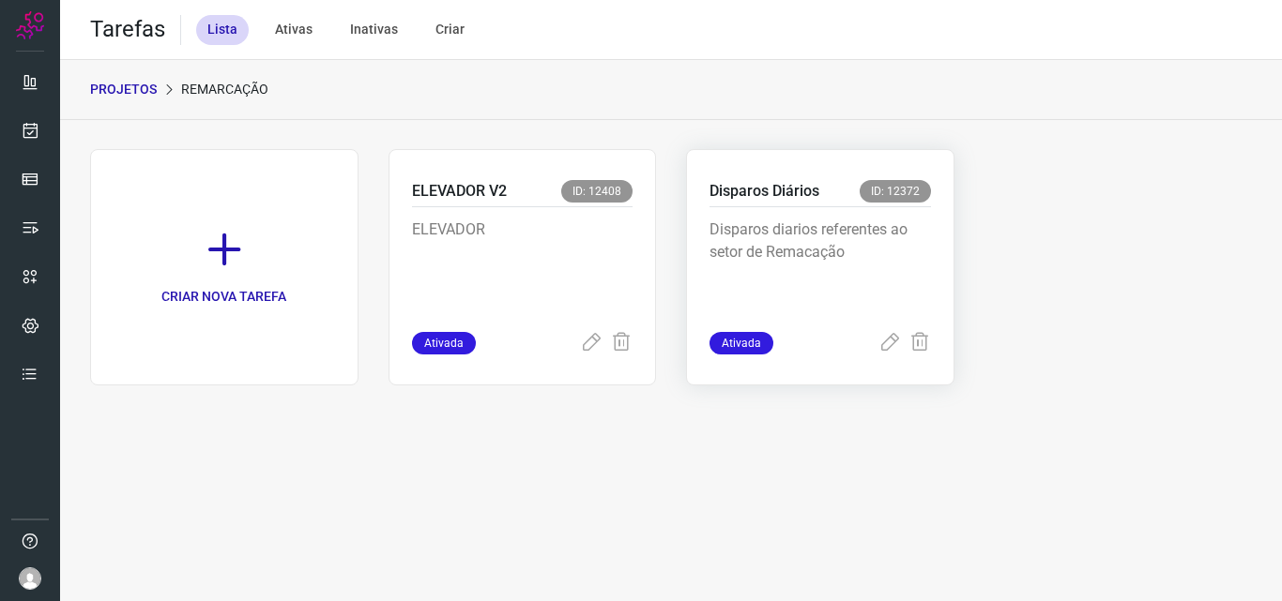
click at [795, 235] on p "Disparos diarios referentes ao setor de Remacação" at bounding box center [819, 266] width 221 height 94
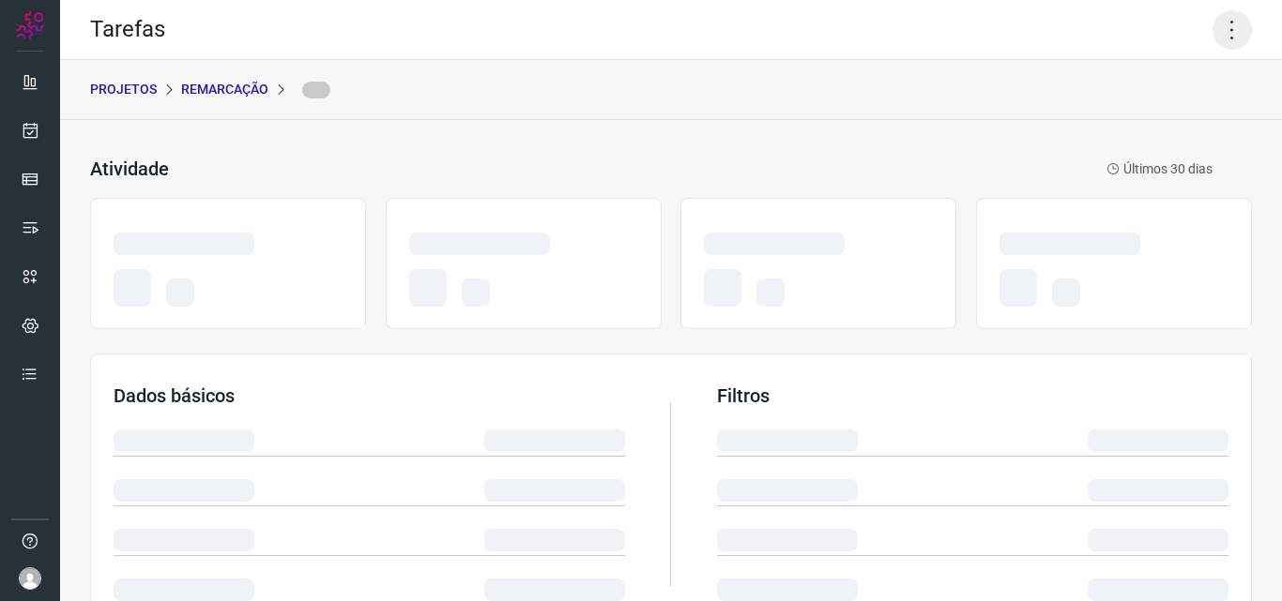
click at [1222, 24] on icon at bounding box center [1231, 29] width 39 height 39
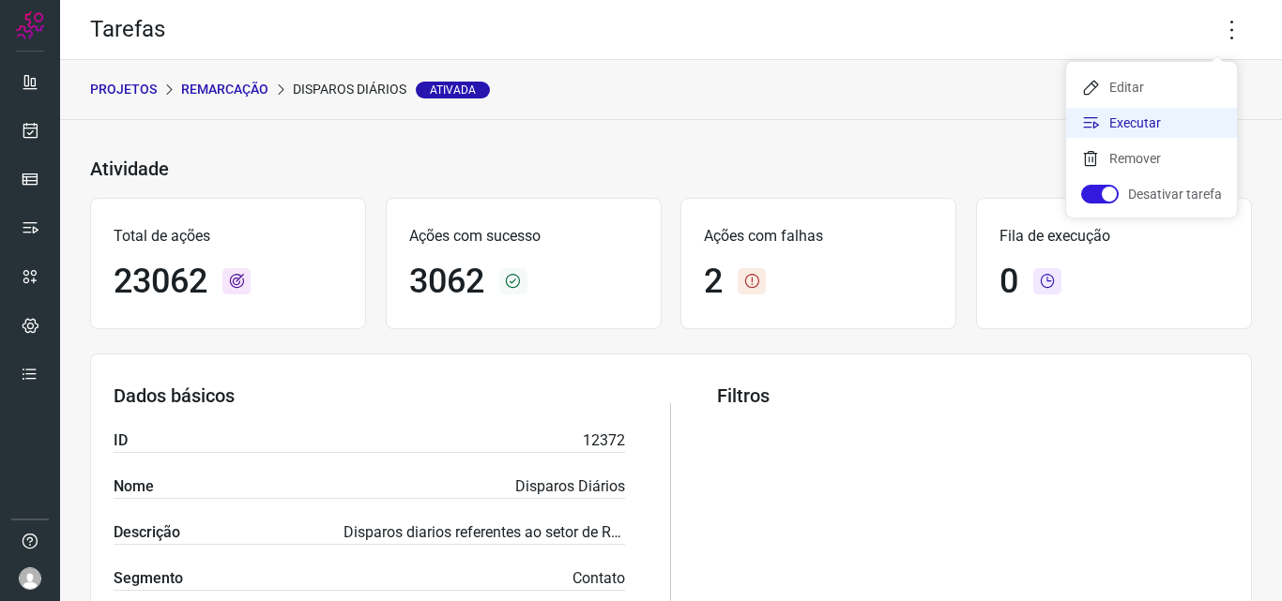
click at [1164, 116] on li "Executar" at bounding box center [1151, 123] width 171 height 30
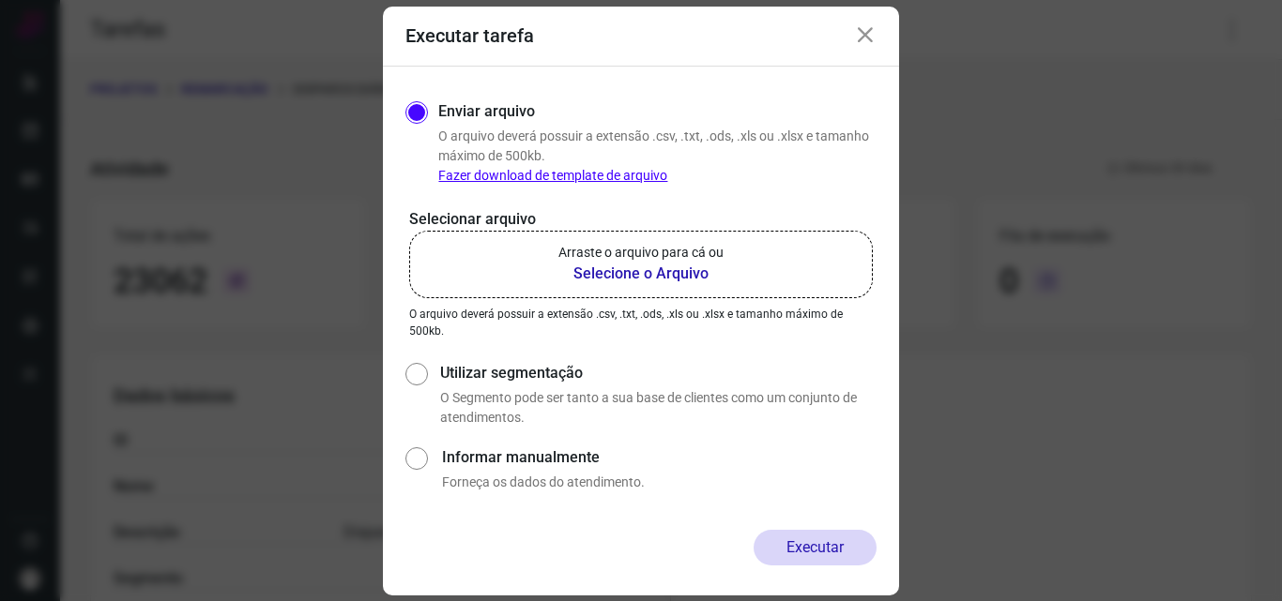
click at [750, 263] on label "Arraste o arquivo para cá ou Selecione o Arquivo" at bounding box center [640, 265] width 463 height 68
click at [0, 0] on input "Arraste o arquivo para cá ou Selecione o Arquivo" at bounding box center [0, 0] width 0 height 0
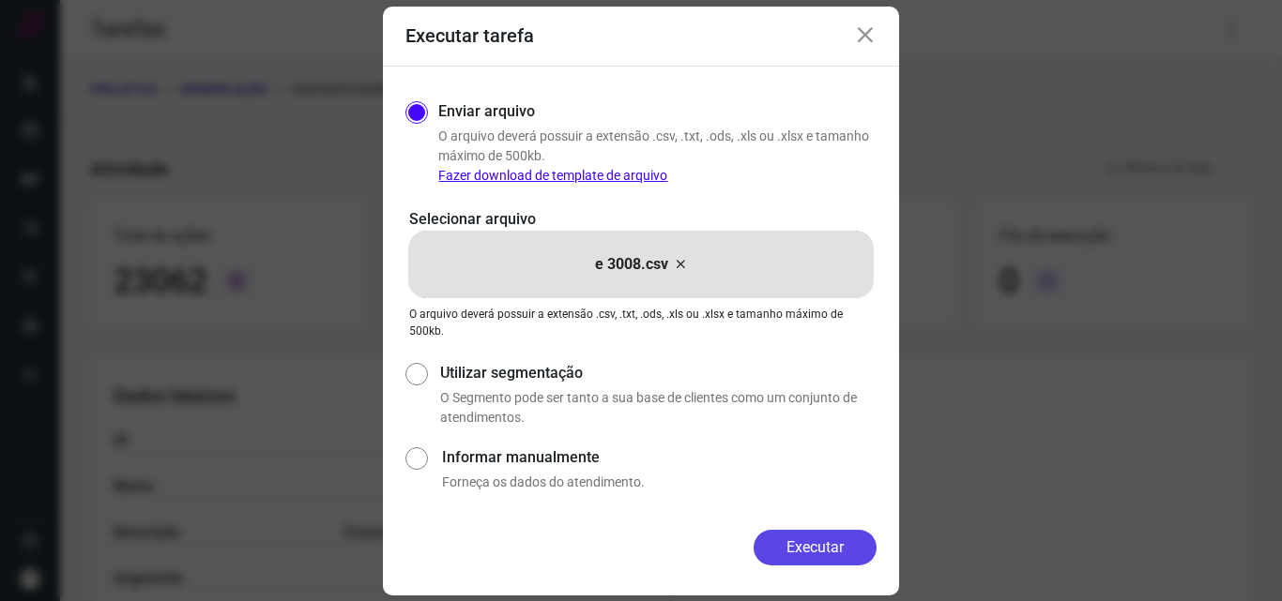
click at [785, 552] on button "Executar" at bounding box center [814, 548] width 123 height 36
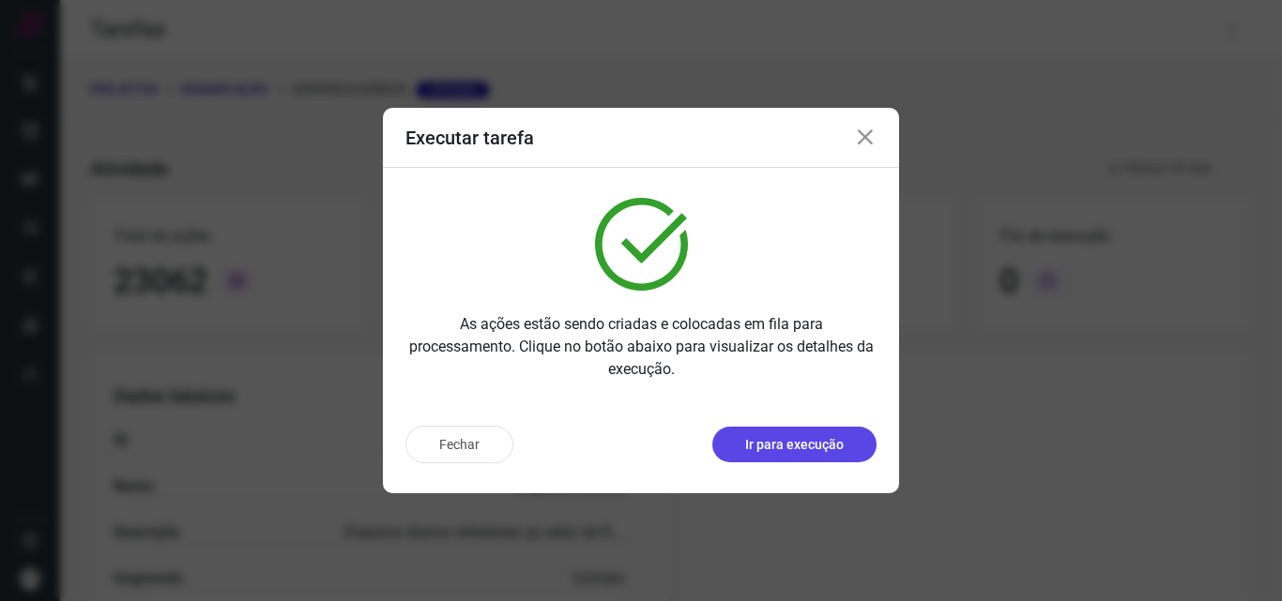
click at [825, 452] on p "Ir para execução" at bounding box center [794, 445] width 99 height 20
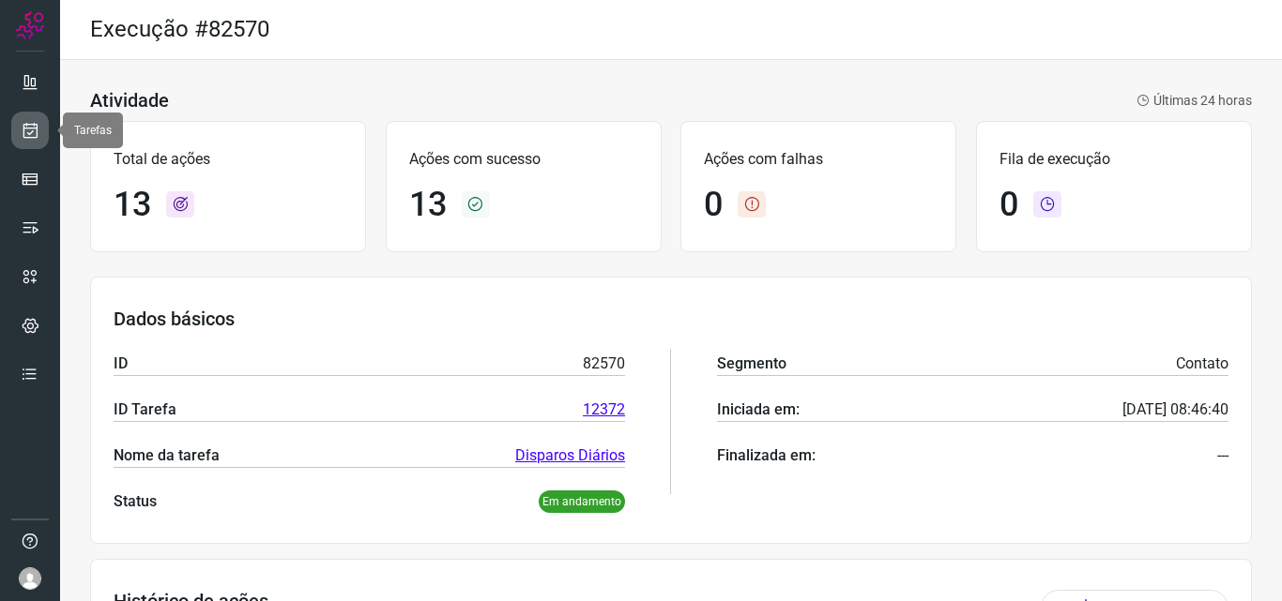
click at [28, 127] on icon at bounding box center [31, 130] width 20 height 19
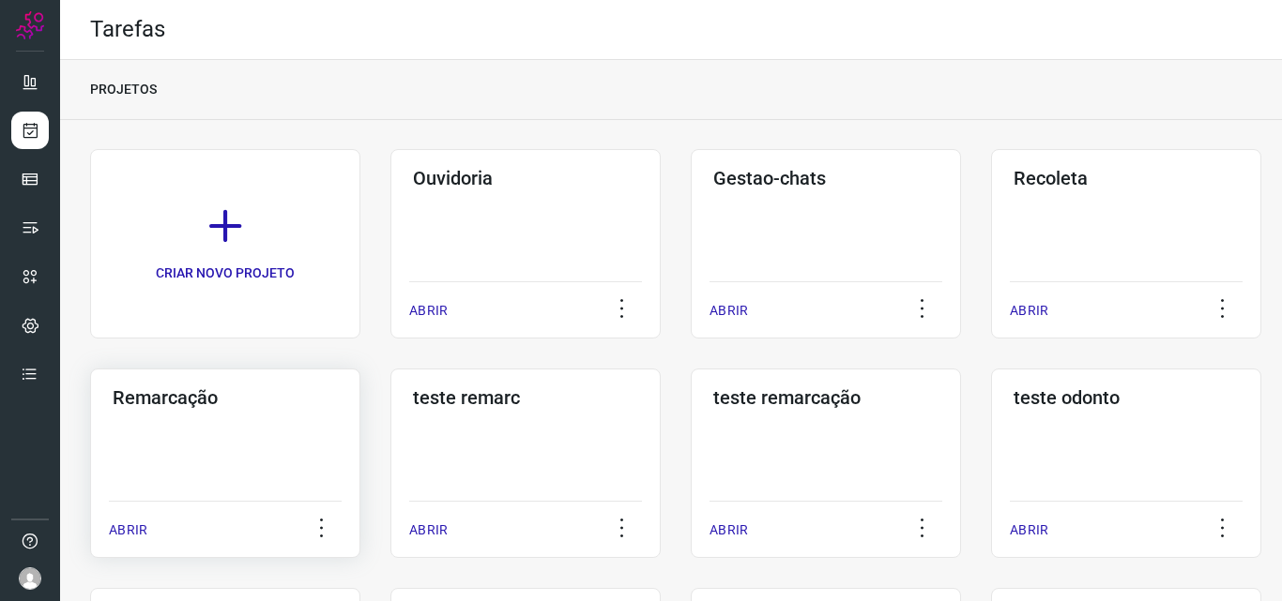
click at [390, 448] on div "Remarcação ABRIR" at bounding box center [525, 464] width 270 height 190
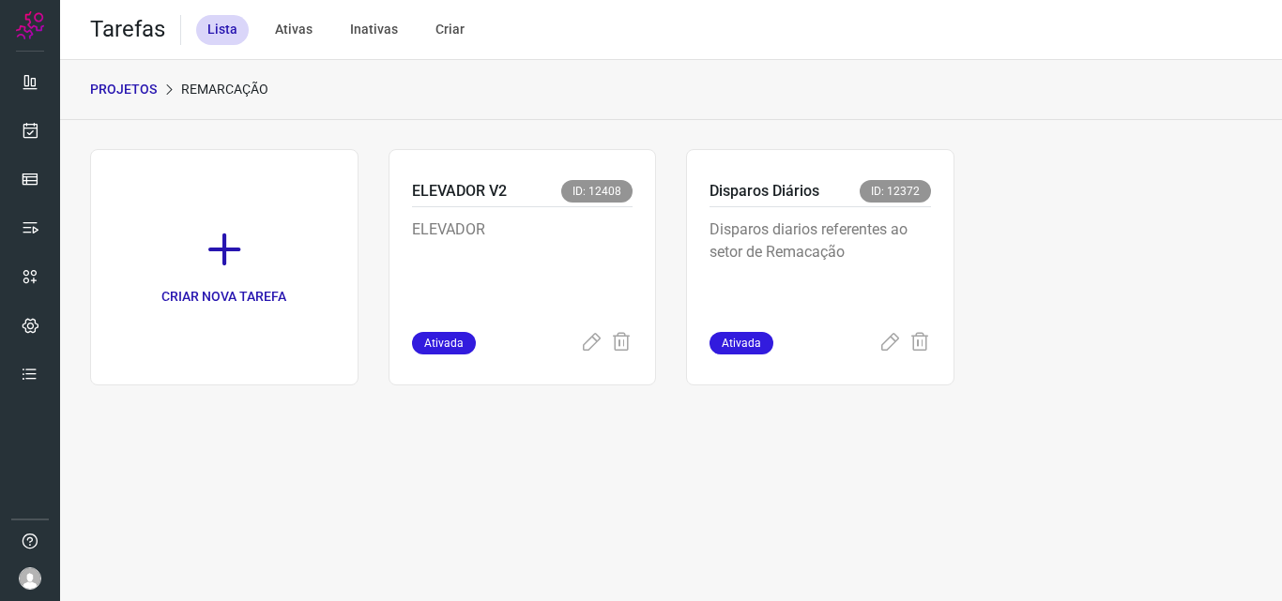
click at [835, 257] on p "Disparos diarios referentes ao setor de Remacação" at bounding box center [819, 266] width 221 height 94
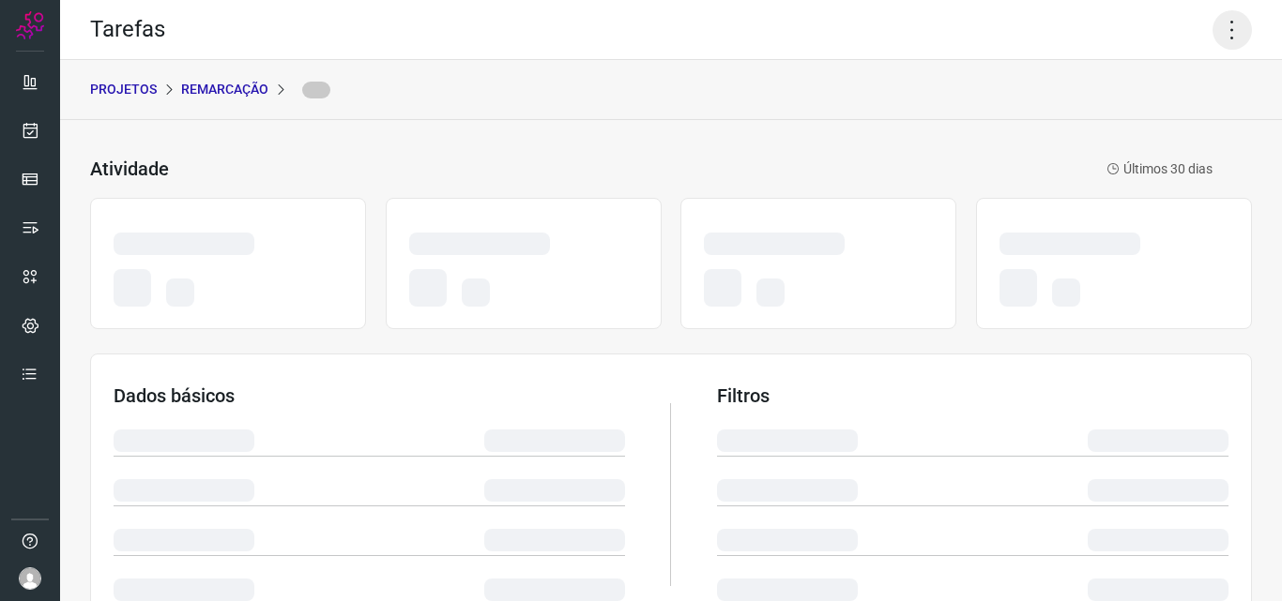
click at [1221, 32] on icon at bounding box center [1231, 29] width 39 height 39
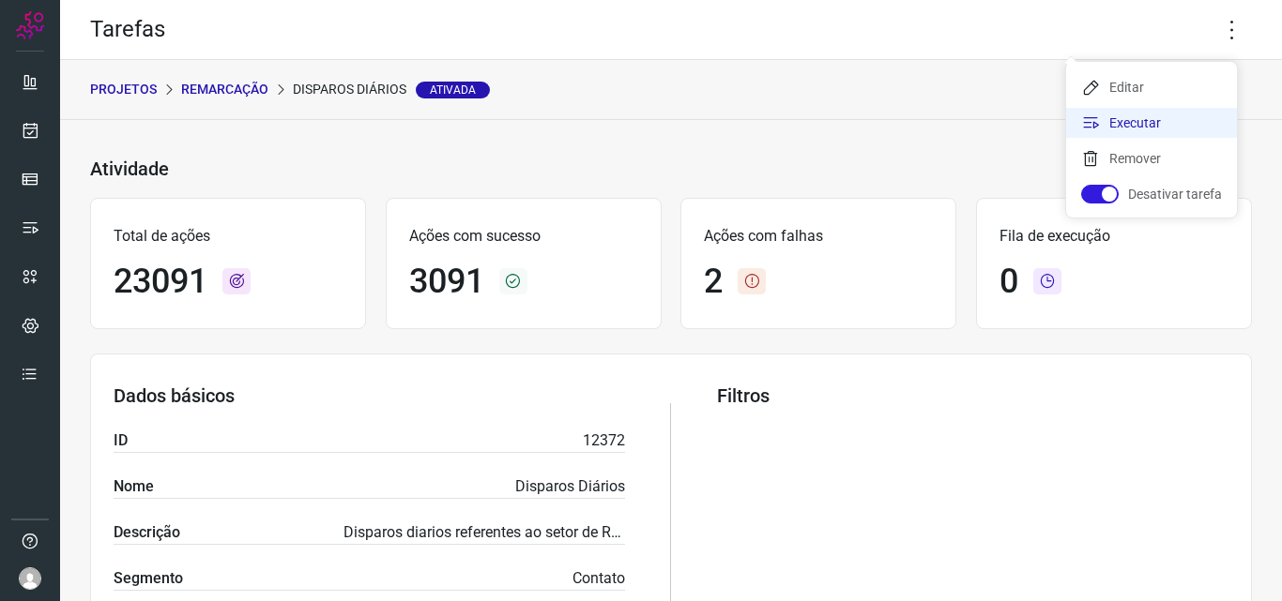
click at [1148, 131] on li "Executar" at bounding box center [1151, 123] width 171 height 30
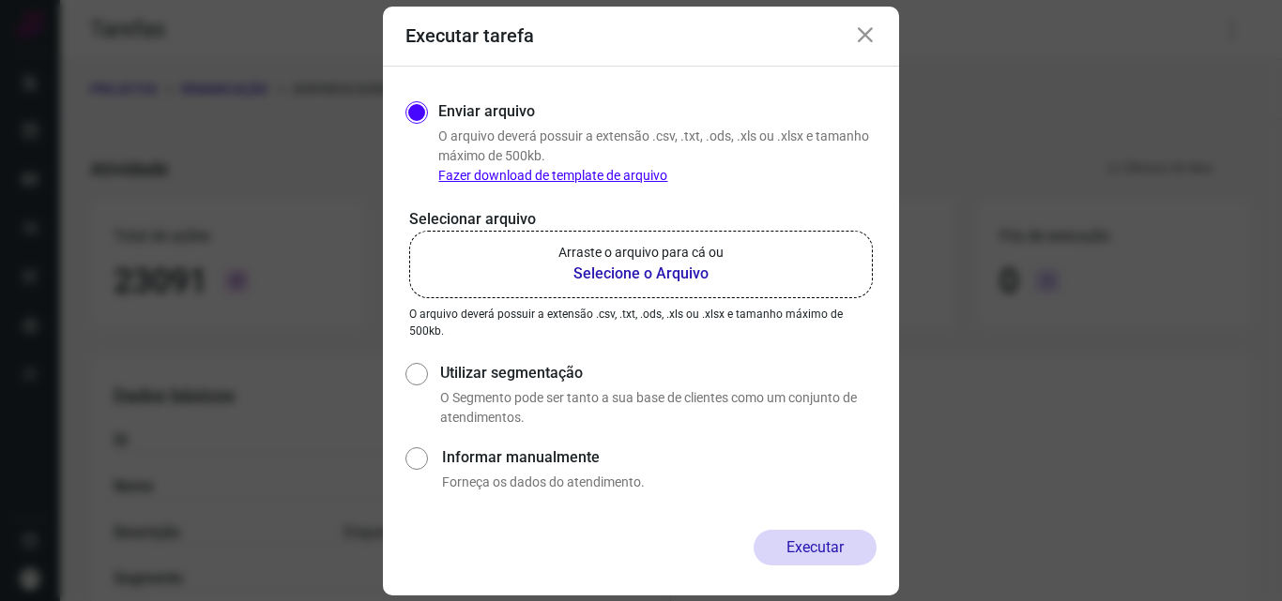
click at [630, 277] on b "Selecione o Arquivo" at bounding box center [640, 274] width 165 height 23
click at [0, 0] on input "Arraste o arquivo para cá ou Selecione o Arquivo" at bounding box center [0, 0] width 0 height 0
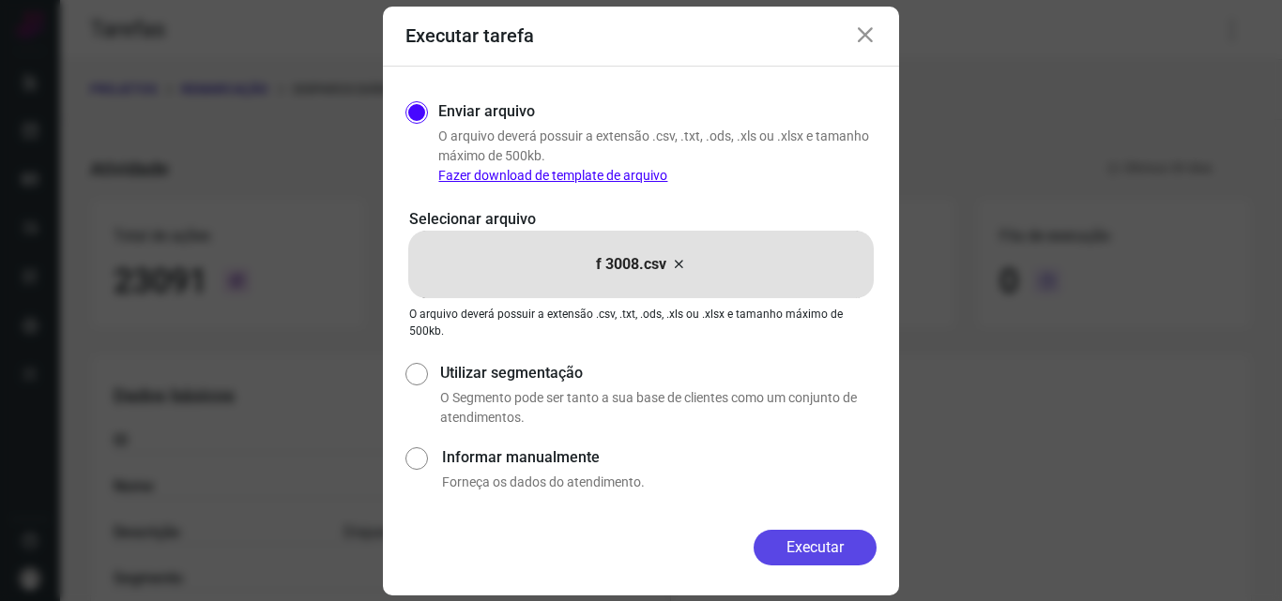
click at [800, 543] on button "Executar" at bounding box center [814, 548] width 123 height 36
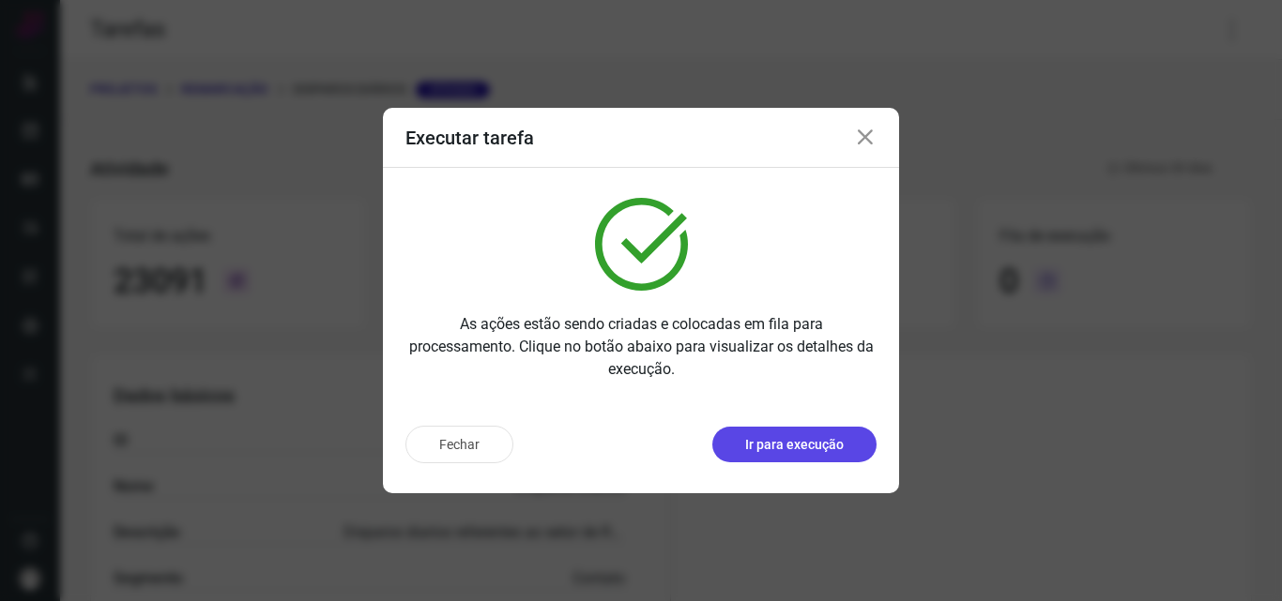
click at [817, 437] on p "Ir para execução" at bounding box center [794, 445] width 99 height 20
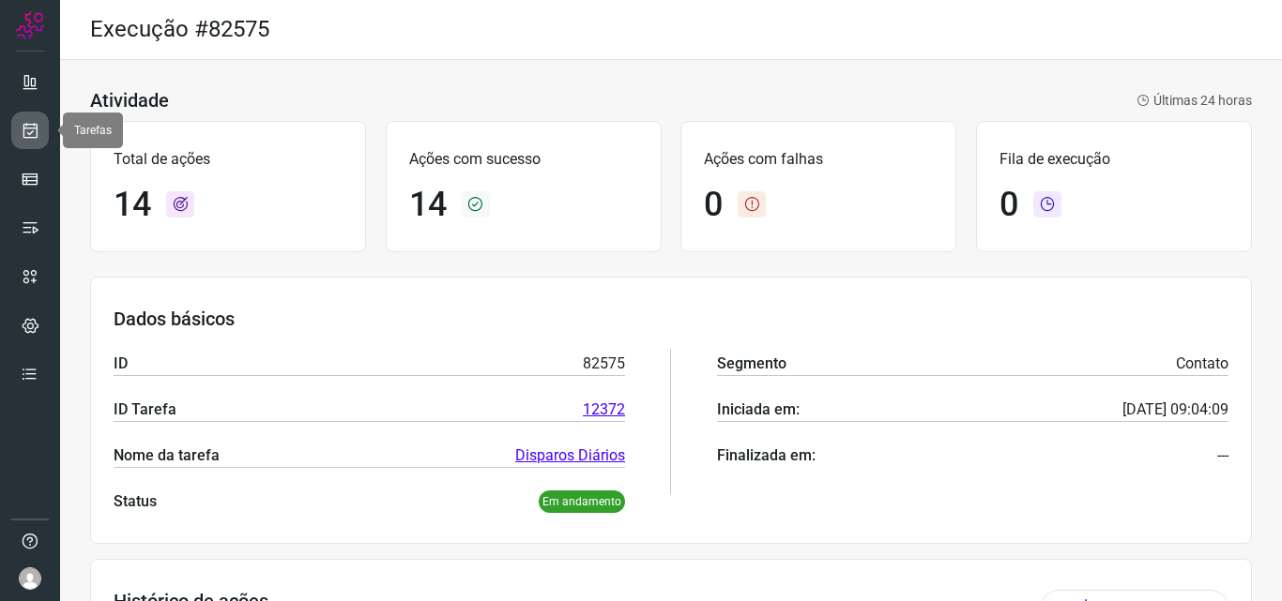
click at [12, 129] on link at bounding box center [30, 131] width 38 height 38
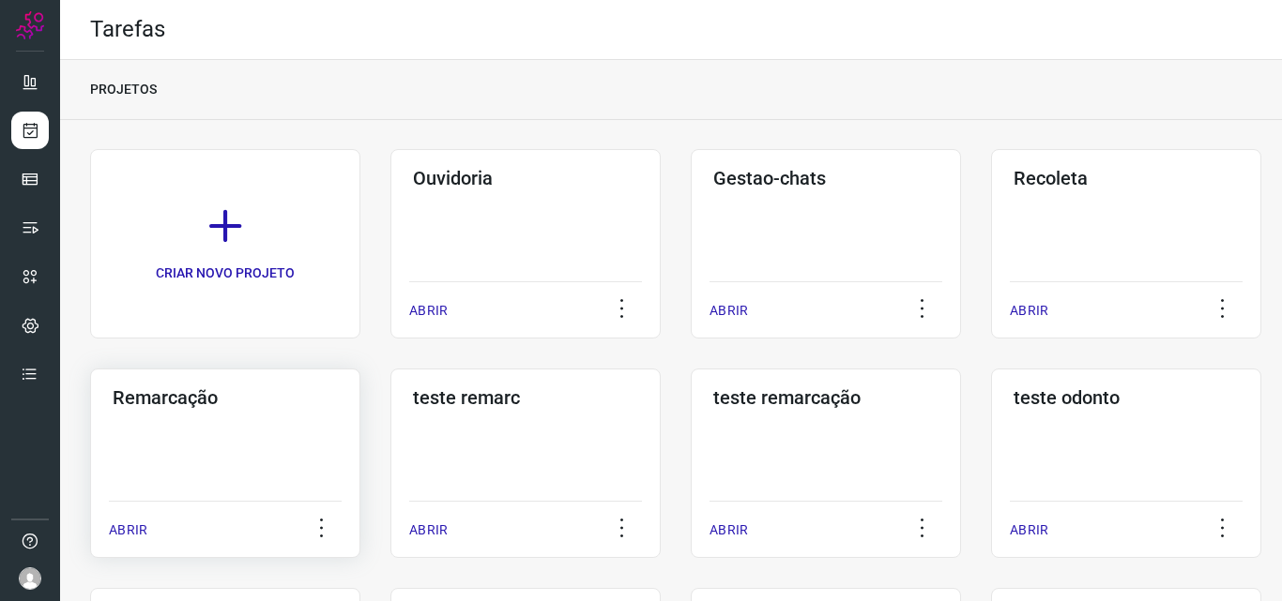
click at [211, 404] on h3 "Remarcação" at bounding box center [225, 398] width 225 height 23
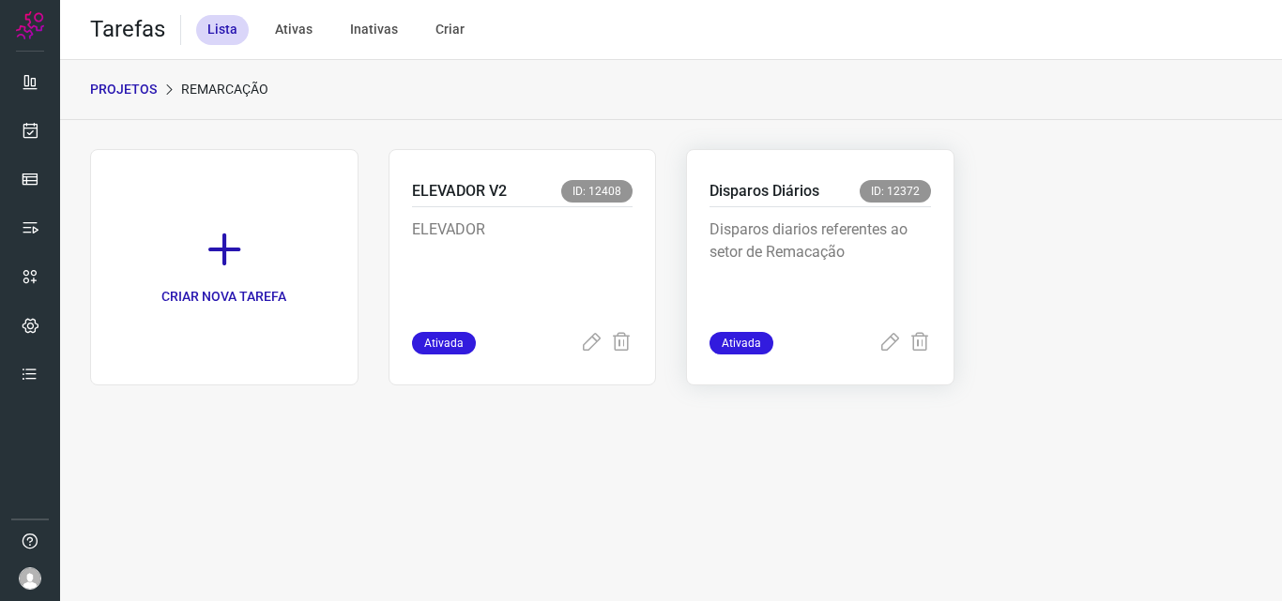
click at [839, 199] on div "Disparos Diários ID: 12372" at bounding box center [819, 193] width 221 height 27
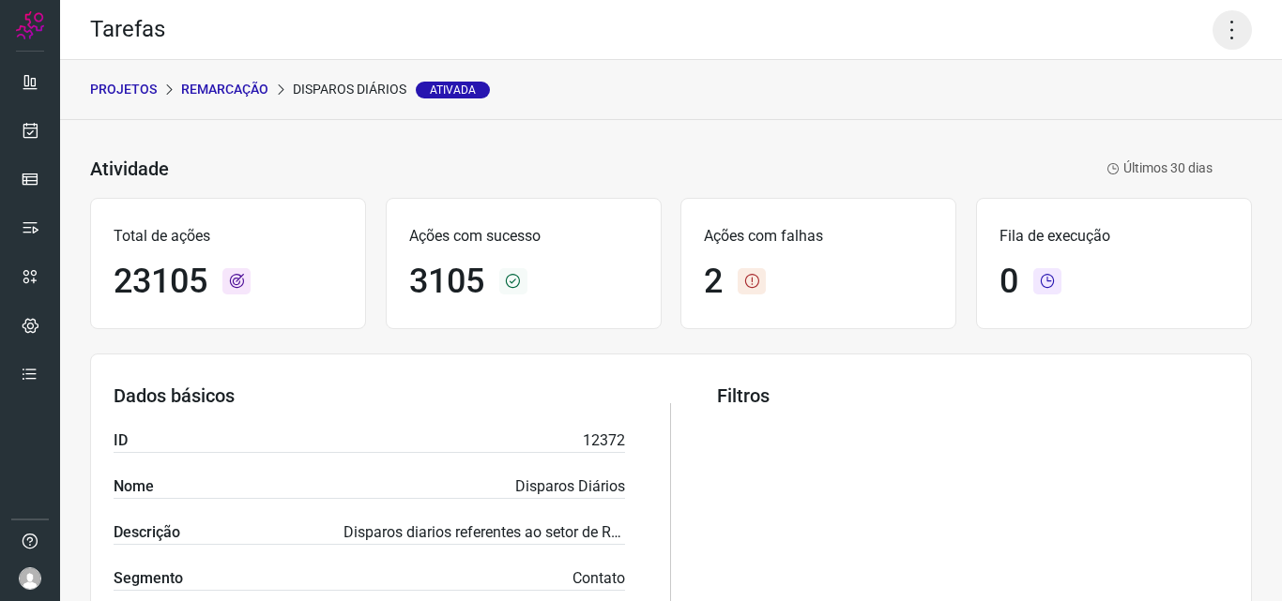
click at [1212, 34] on icon at bounding box center [1231, 29] width 39 height 39
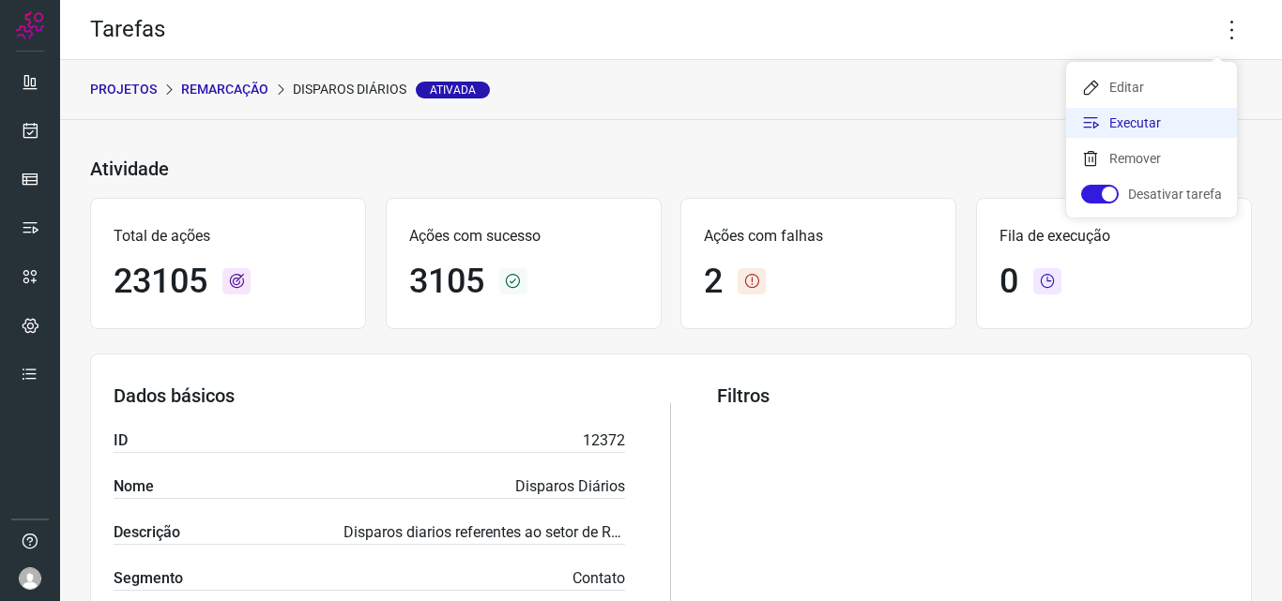
click at [1154, 117] on li "Executar" at bounding box center [1151, 123] width 171 height 30
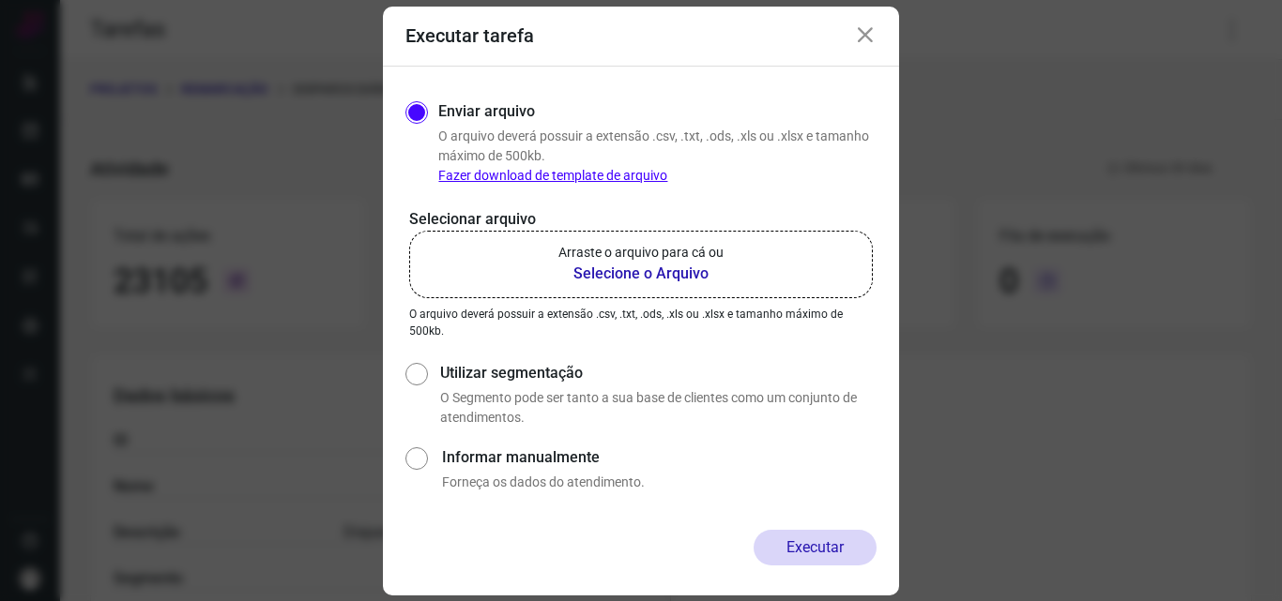
click at [663, 255] on p "Arraste o arquivo para cá ou" at bounding box center [640, 253] width 165 height 20
click at [0, 0] on input "Arraste o arquivo para cá ou Selecione o Arquivo" at bounding box center [0, 0] width 0 height 0
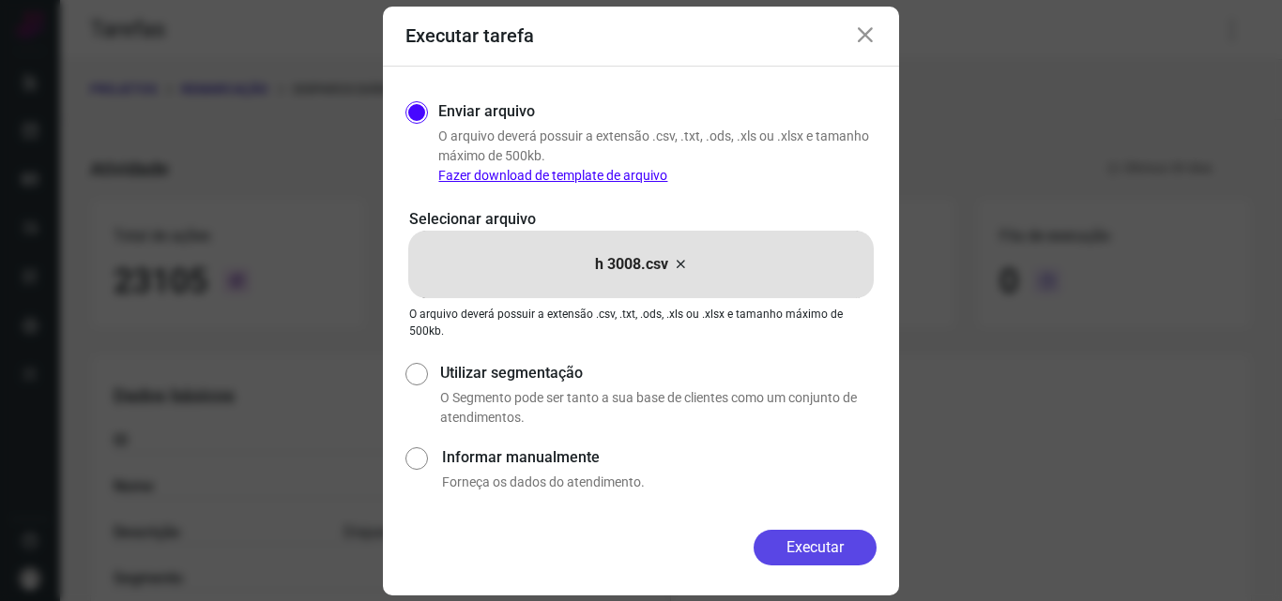
click at [811, 556] on button "Executar" at bounding box center [814, 548] width 123 height 36
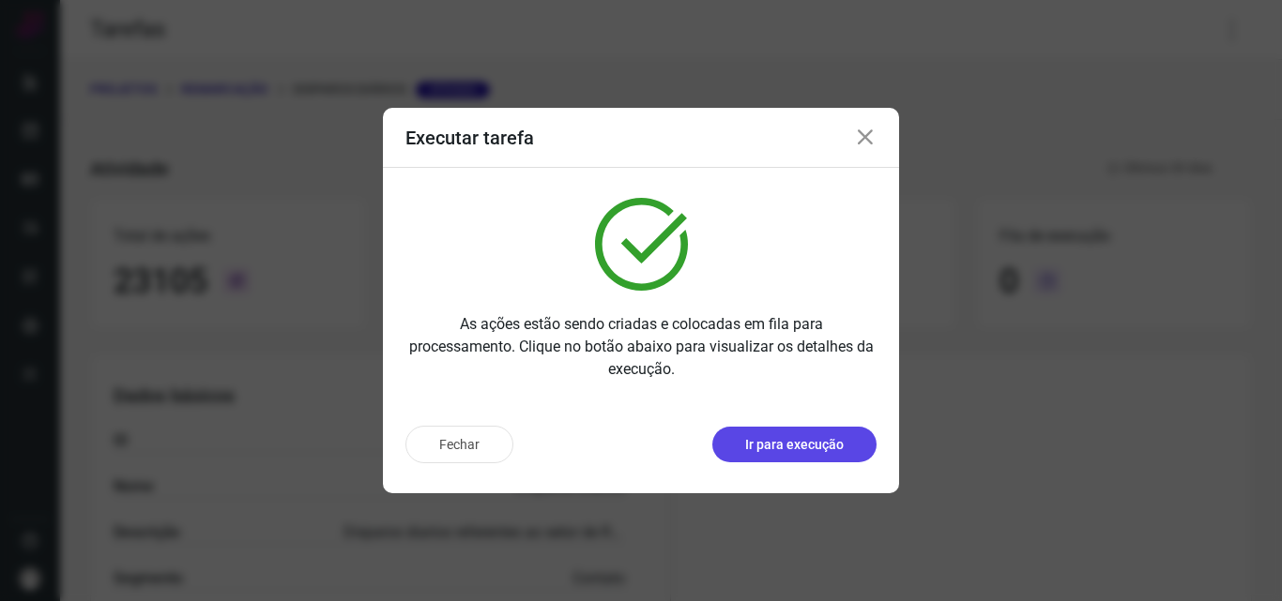
click at [827, 439] on p "Ir para execução" at bounding box center [794, 445] width 99 height 20
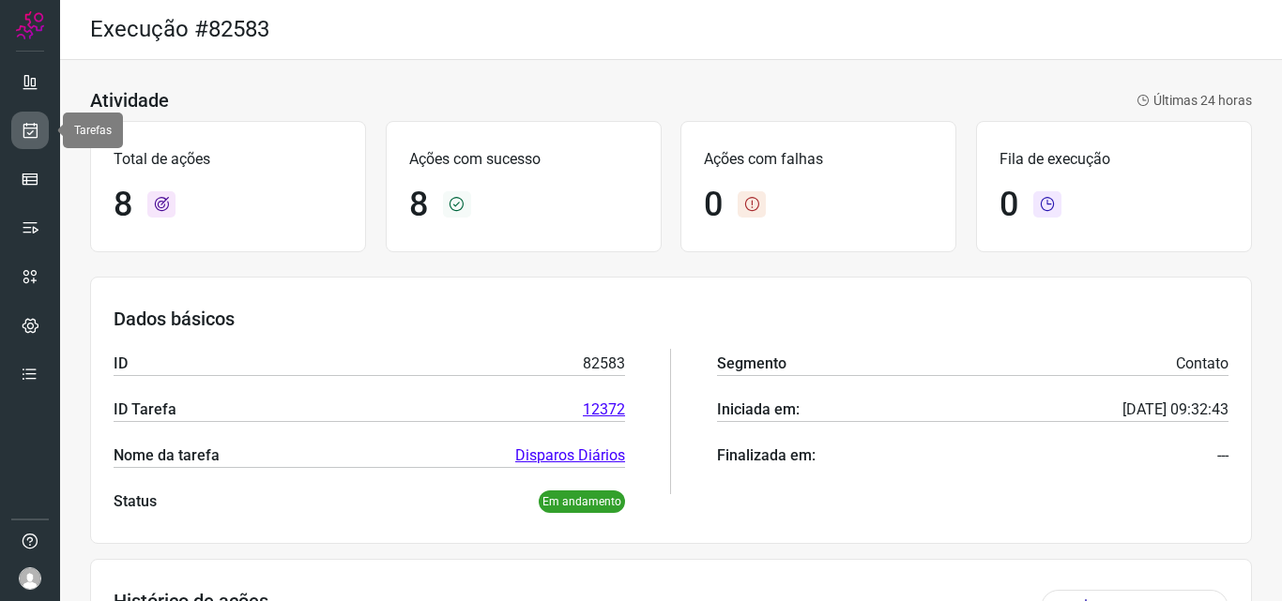
click at [37, 132] on icon at bounding box center [31, 130] width 20 height 19
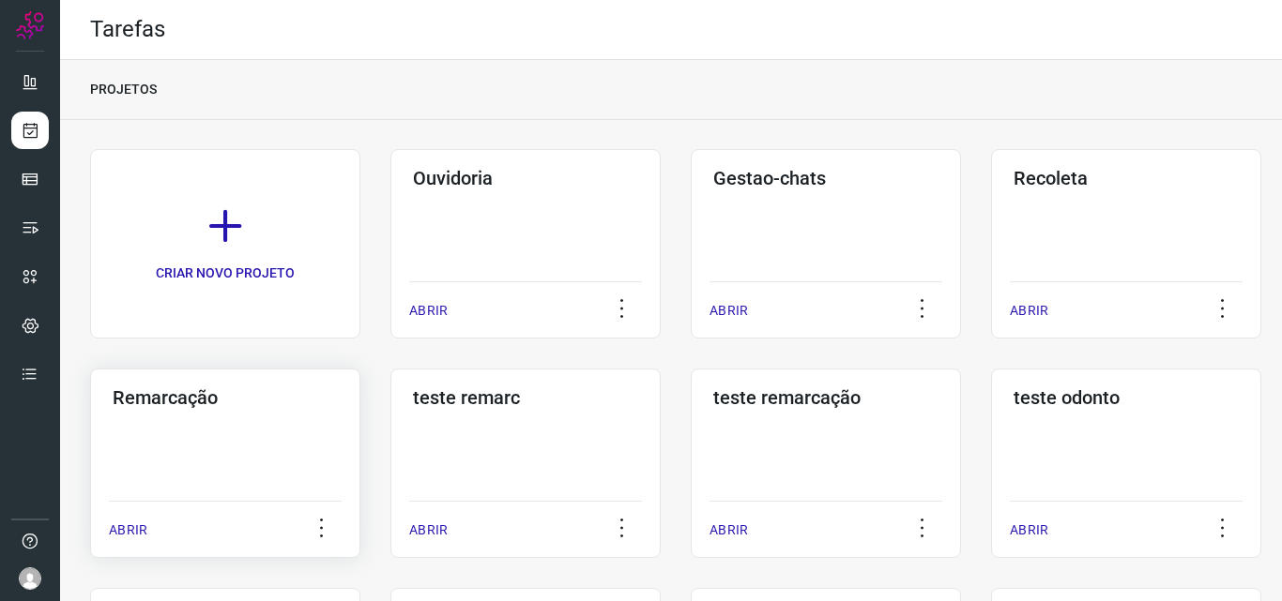
click at [196, 399] on h3 "Remarcação" at bounding box center [225, 398] width 225 height 23
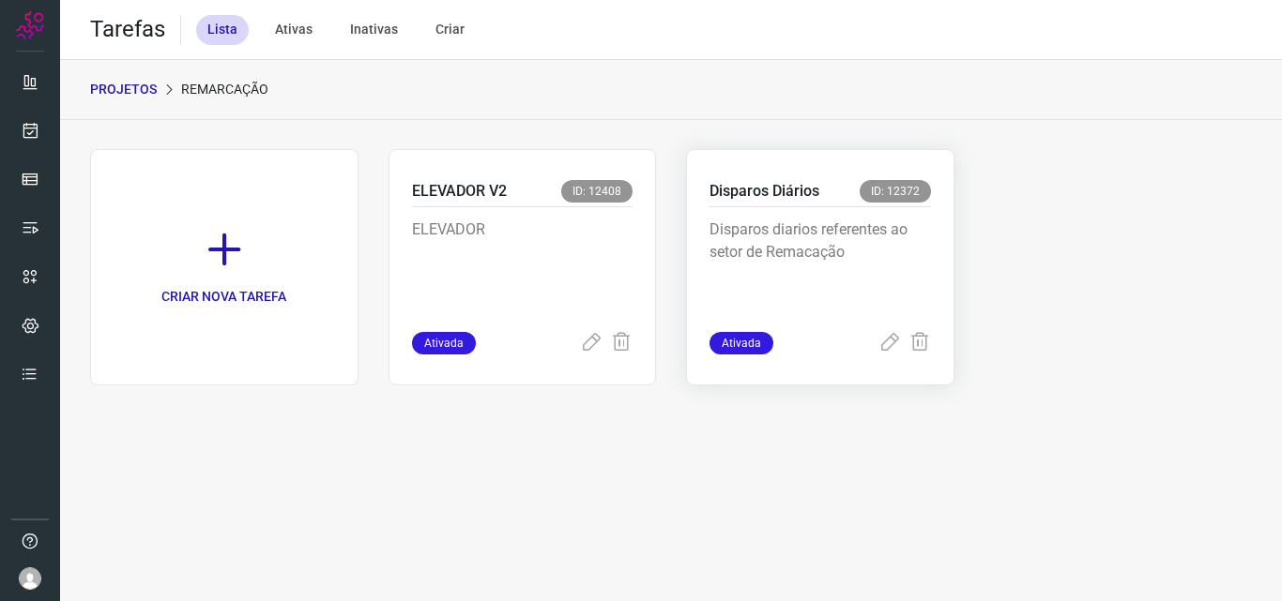
click at [887, 279] on p "Disparos diarios referentes ao setor de Remacação" at bounding box center [819, 266] width 221 height 94
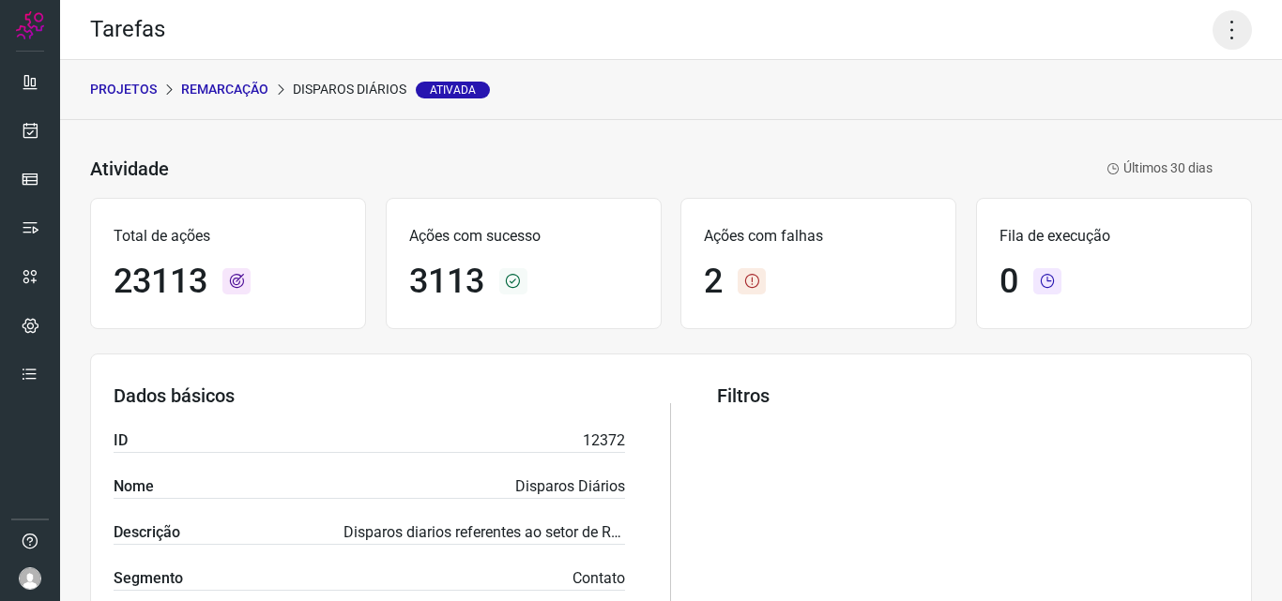
click at [1215, 24] on icon at bounding box center [1231, 29] width 39 height 39
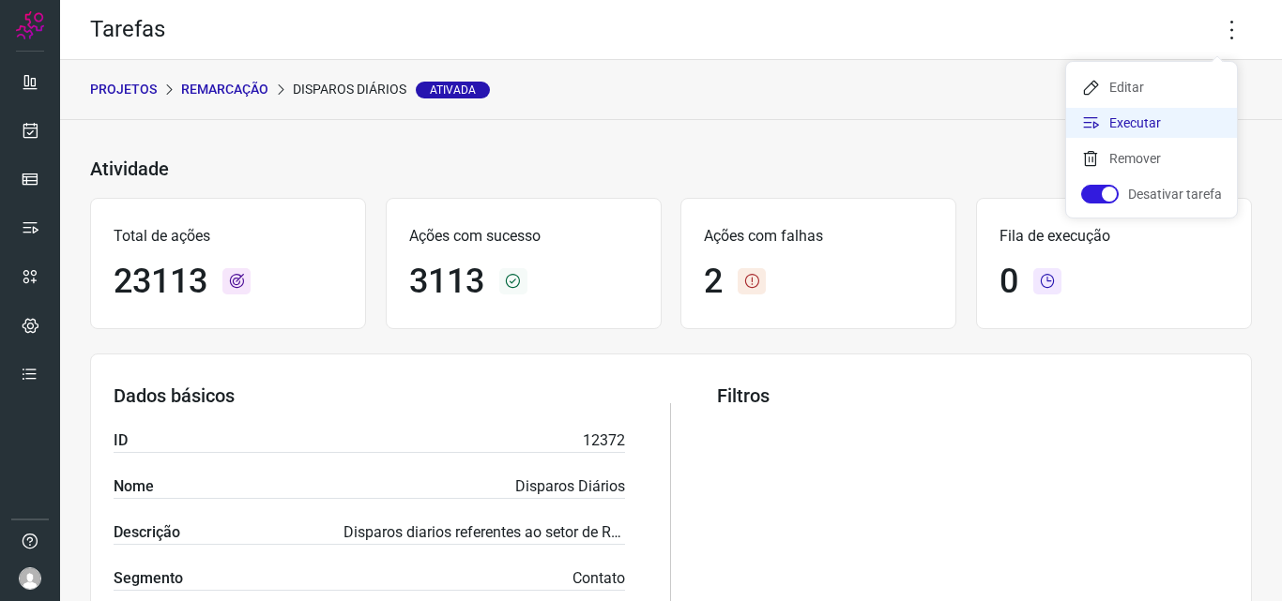
click at [1164, 114] on li "Executar" at bounding box center [1151, 123] width 171 height 30
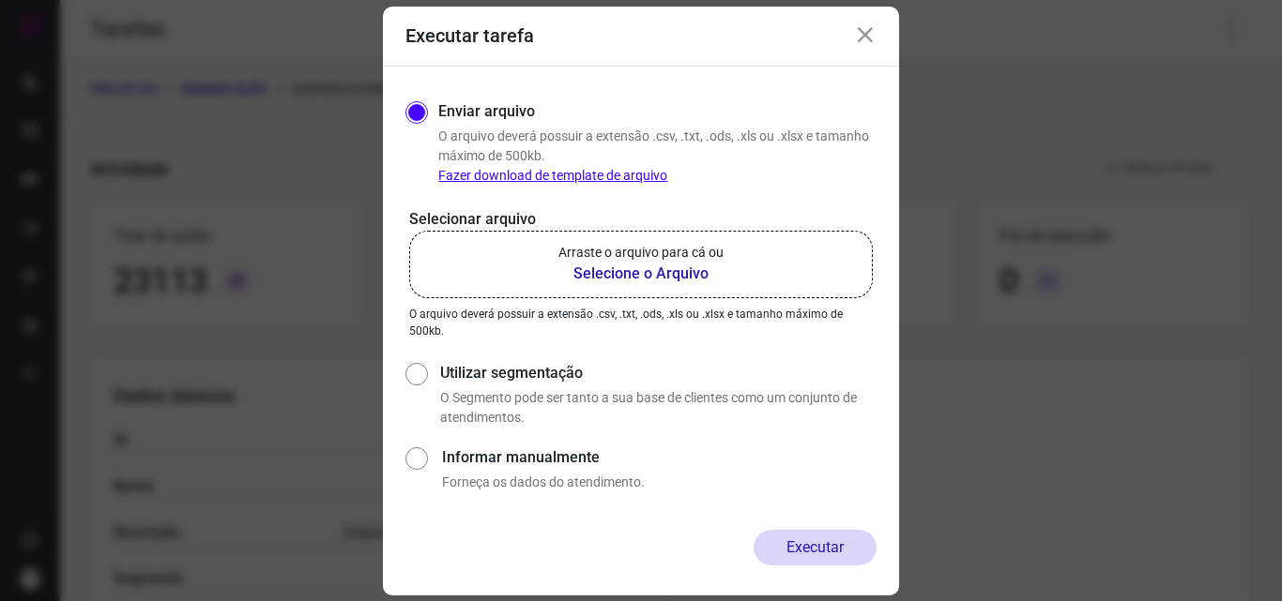
click at [707, 255] on p "Arraste o arquivo para cá ou" at bounding box center [640, 253] width 165 height 20
click at [0, 0] on input "Arraste o arquivo para cá ou Selecione o Arquivo" at bounding box center [0, 0] width 0 height 0
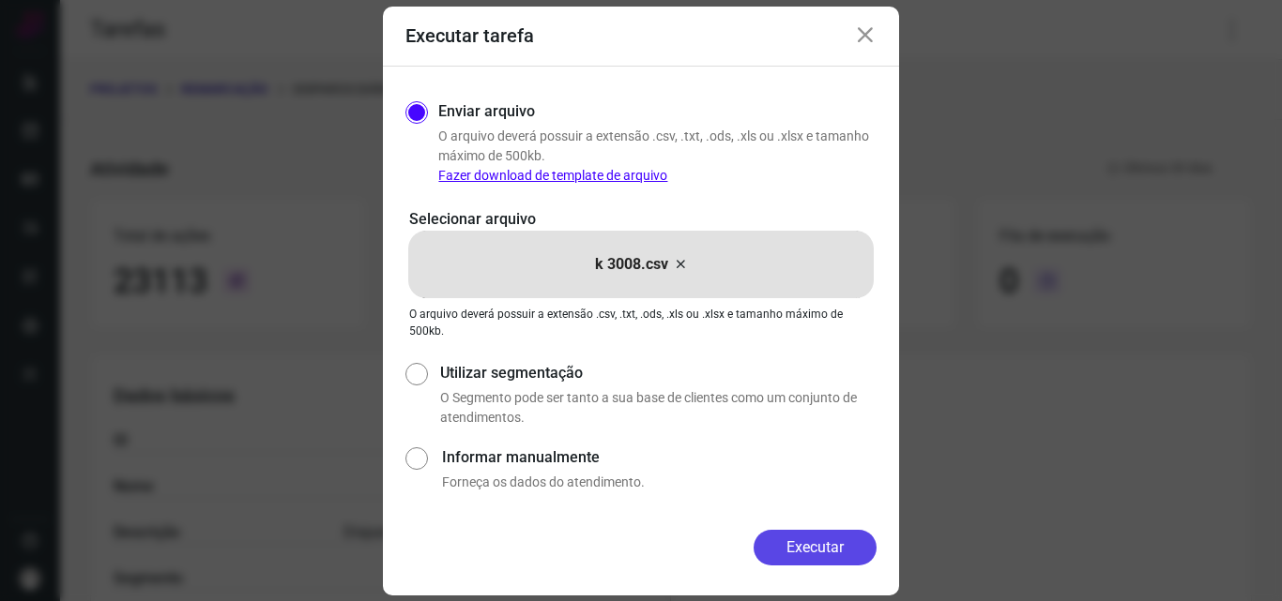
click at [785, 547] on button "Executar" at bounding box center [814, 548] width 123 height 36
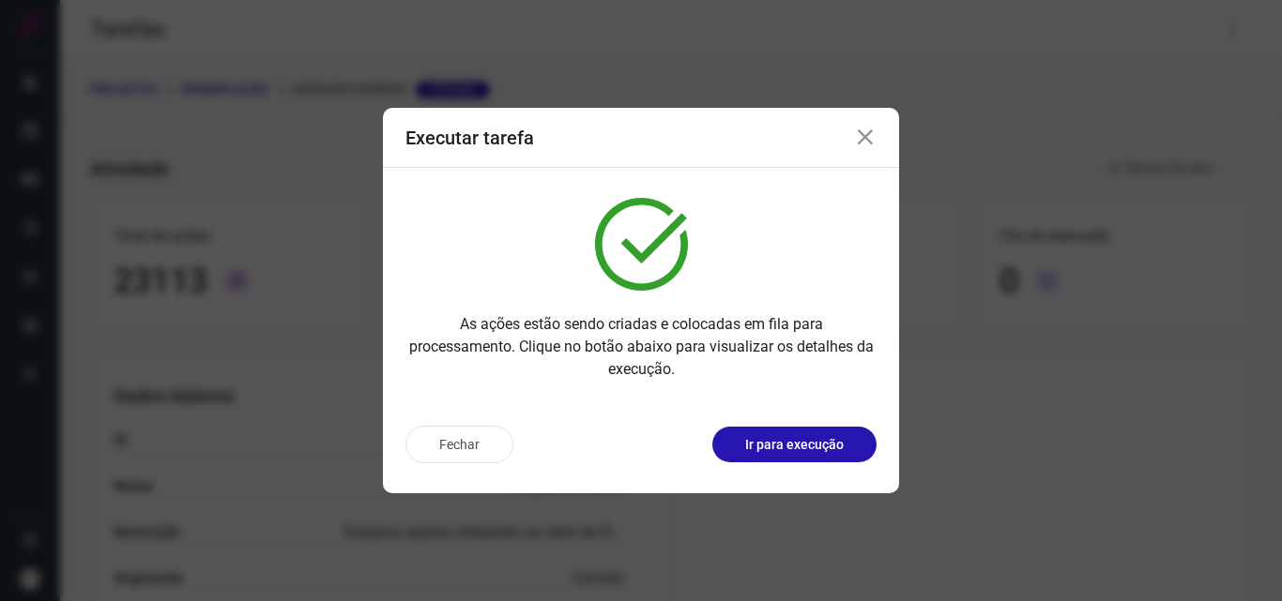
click at [798, 442] on p "Ir para execução" at bounding box center [794, 445] width 99 height 20
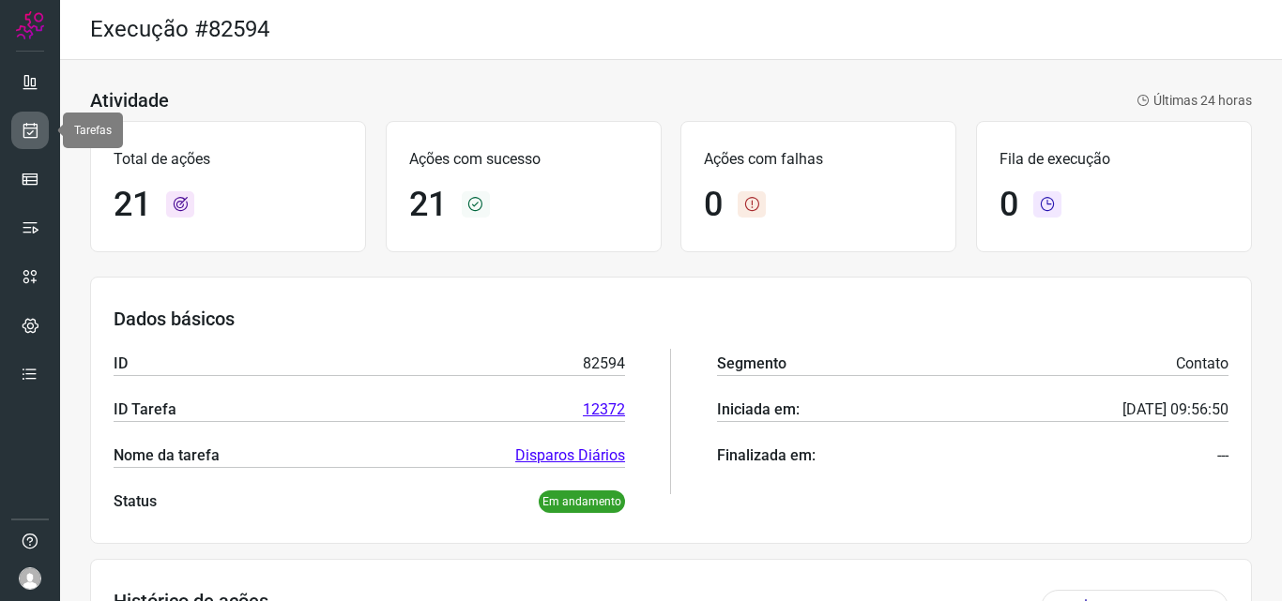
click at [31, 141] on link at bounding box center [30, 131] width 38 height 38
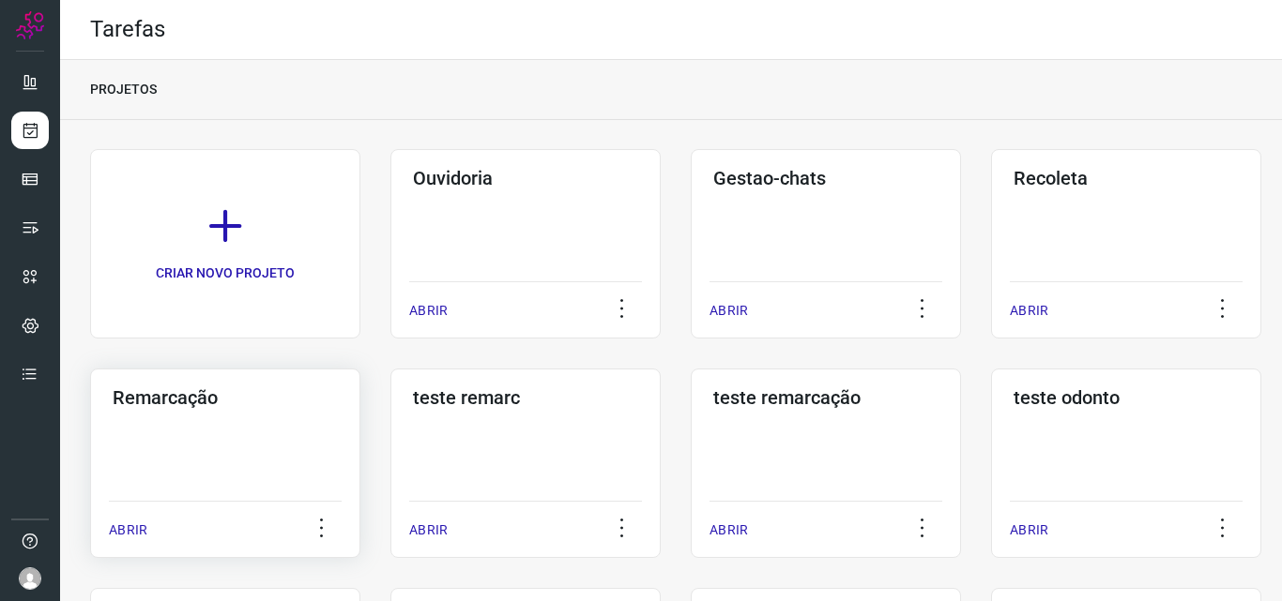
click at [222, 407] on h3 "Remarcação" at bounding box center [225, 398] width 225 height 23
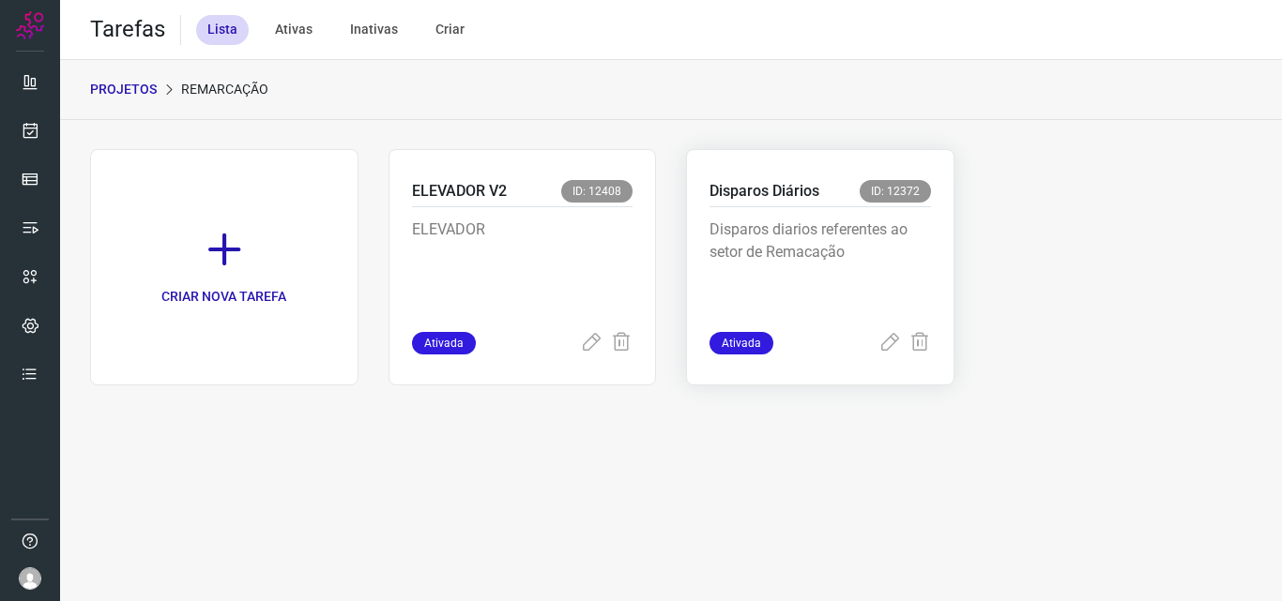
click at [872, 232] on p "Disparos diarios referentes ao setor de Remacação" at bounding box center [819, 266] width 221 height 94
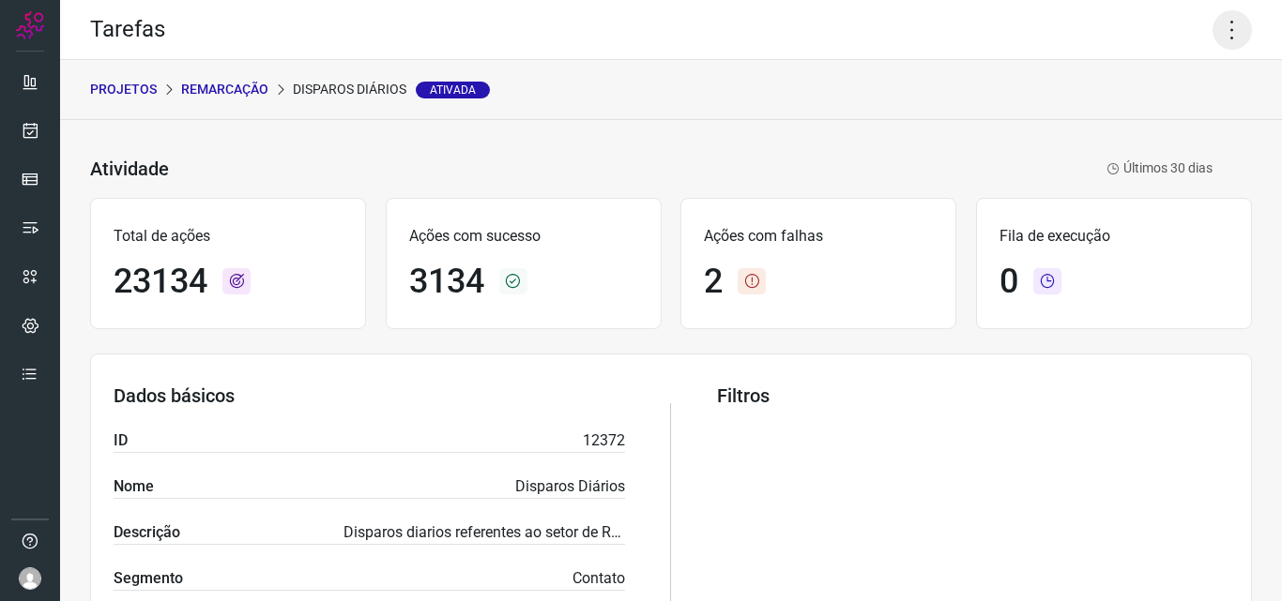
click at [1219, 26] on icon at bounding box center [1231, 29] width 39 height 39
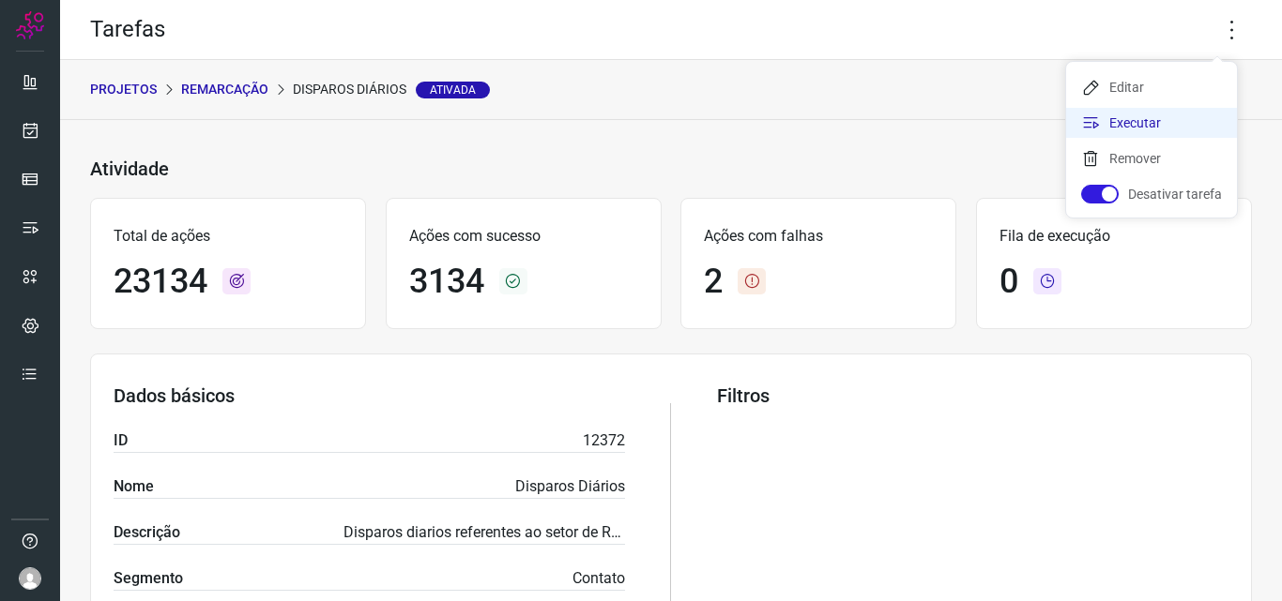
click at [1197, 125] on li "Executar" at bounding box center [1151, 123] width 171 height 30
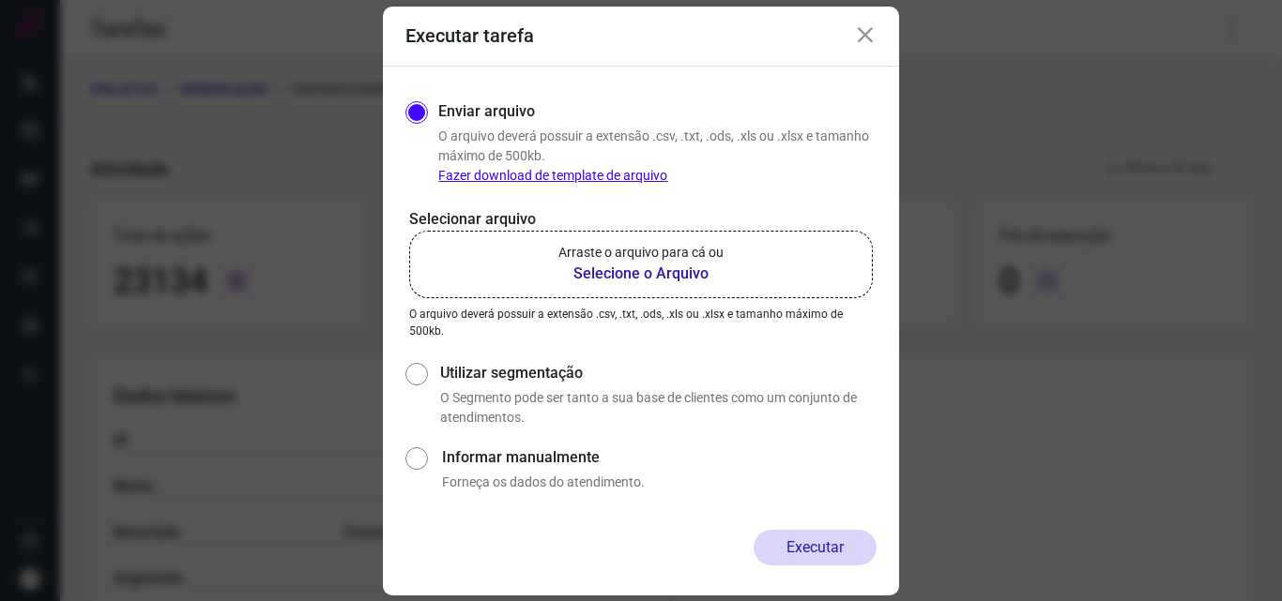
click at [702, 268] on b "Selecione o Arquivo" at bounding box center [640, 274] width 165 height 23
click at [0, 0] on input "Arraste o arquivo para cá ou Selecione o Arquivo" at bounding box center [0, 0] width 0 height 0
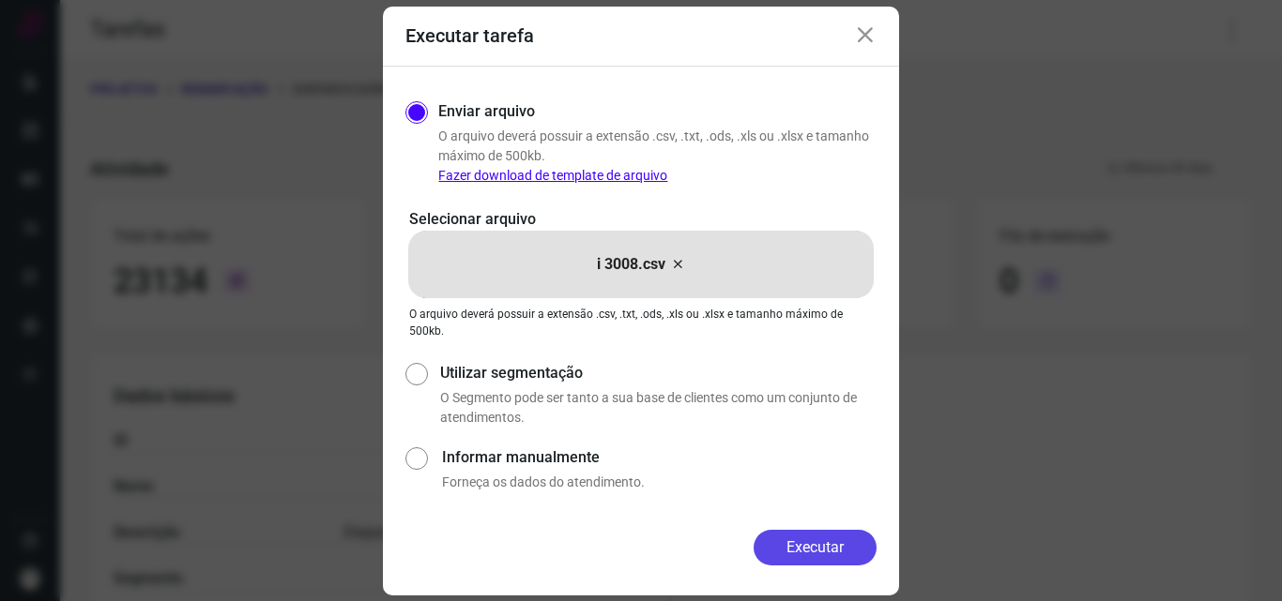
click at [801, 541] on button "Executar" at bounding box center [814, 548] width 123 height 36
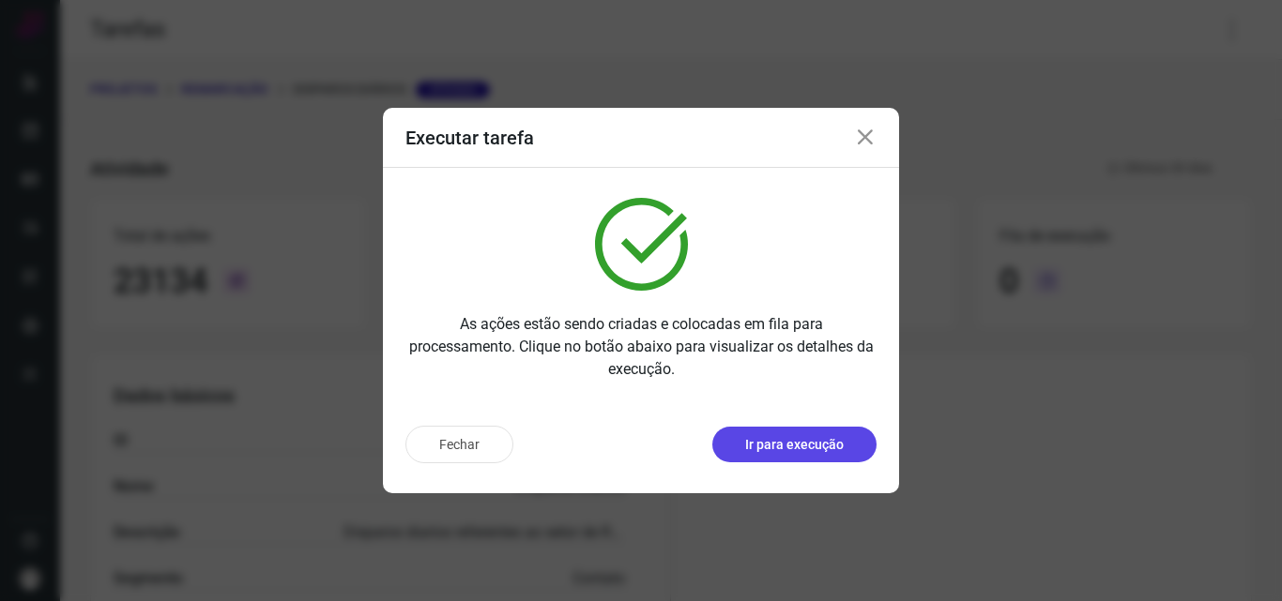
click at [809, 439] on p "Ir para execução" at bounding box center [794, 445] width 99 height 20
